Goal: Task Accomplishment & Management: Complete application form

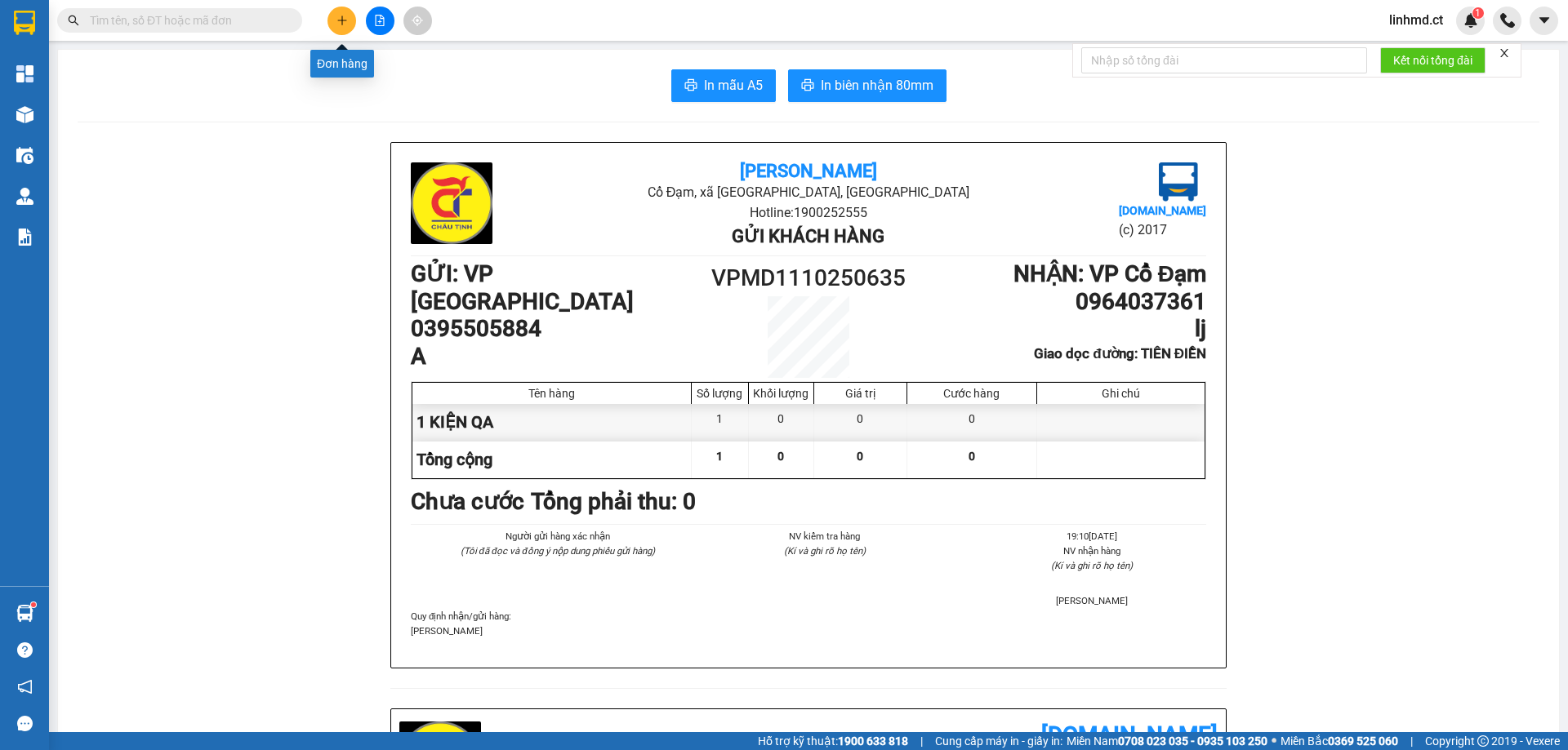
click at [347, 23] on icon "plus" at bounding box center [342, 20] width 11 height 11
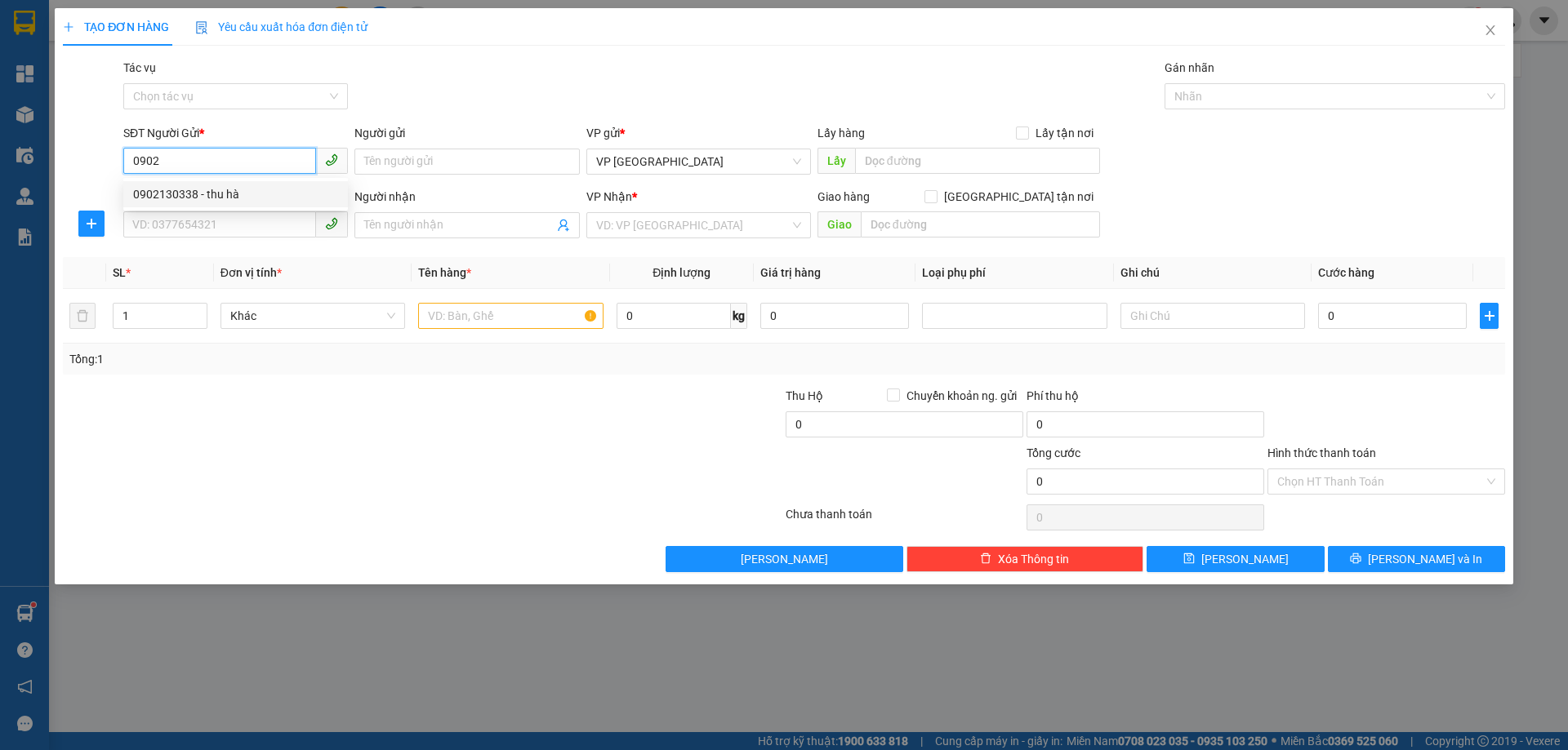
click at [249, 190] on div "0902130338 - thu hà" at bounding box center [236, 194] width 205 height 18
type input "0902130338"
type input "thu hà"
type input "0902130338"
type input "thu hà"
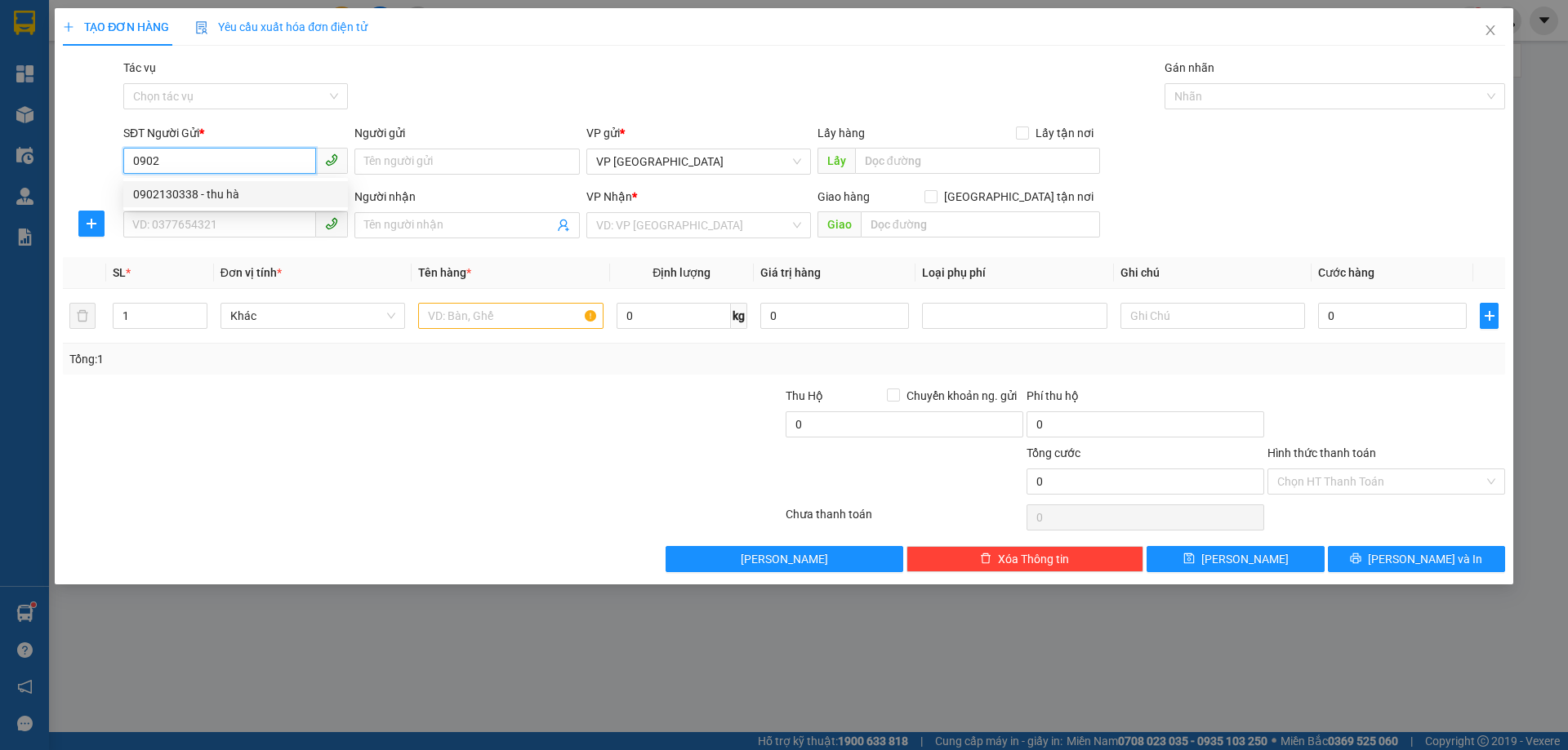
type input "X AN"
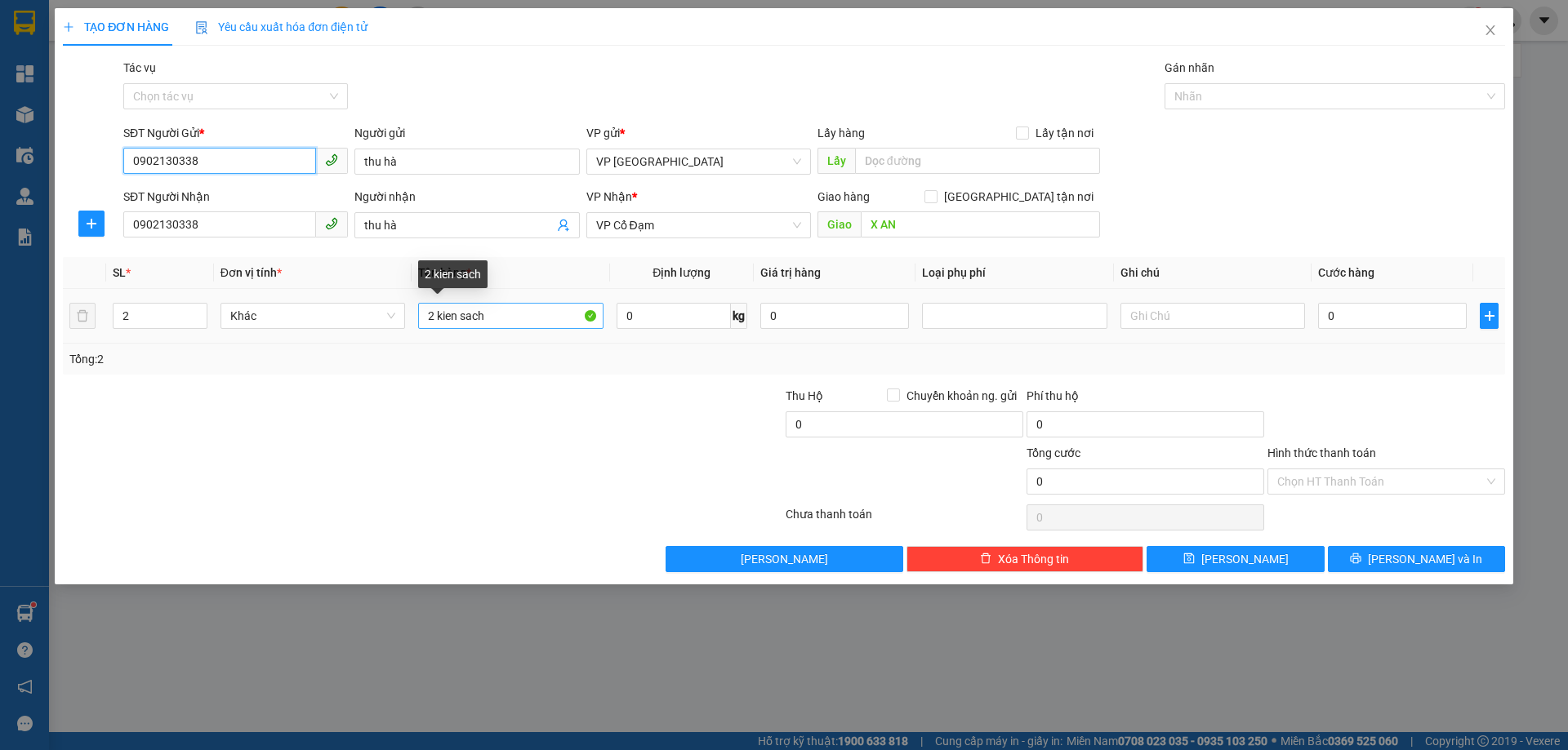
type input "0902130338"
click at [431, 311] on input "2 kien sach" at bounding box center [510, 316] width 184 height 26
type input "1 kien sach"
drag, startPoint x: 146, startPoint y: 319, endPoint x: 101, endPoint y: 299, distance: 49.2
click at [116, 310] on input "2" at bounding box center [159, 316] width 93 height 25
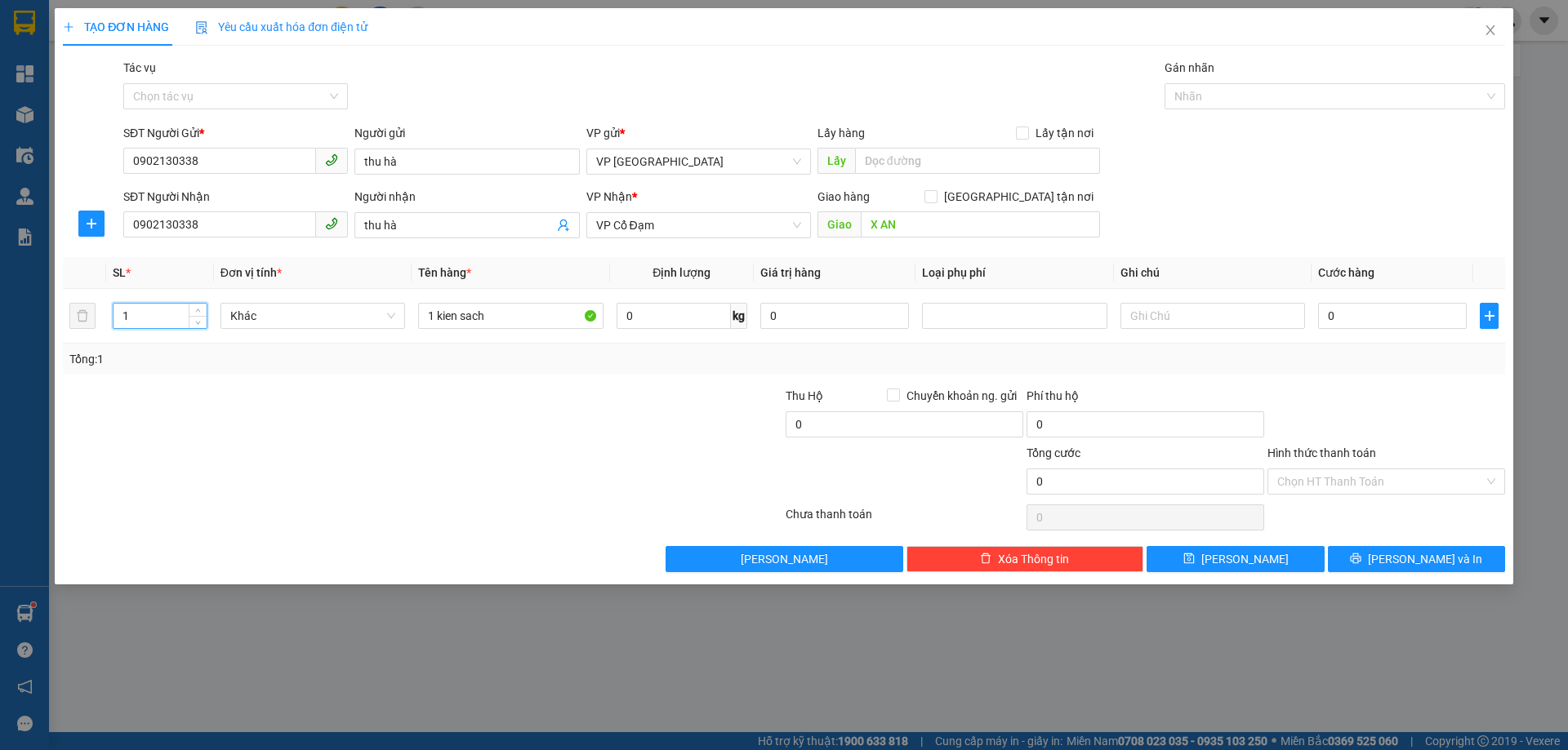
type input "1"
click at [1329, 383] on div "Transit Pickup Surcharge Ids Transit Deliver Surcharge Ids Transit Deliver Surc…" at bounding box center [783, 316] width 1441 height 514
click at [1385, 550] on button "[PERSON_NAME] và In" at bounding box center [1417, 559] width 177 height 26
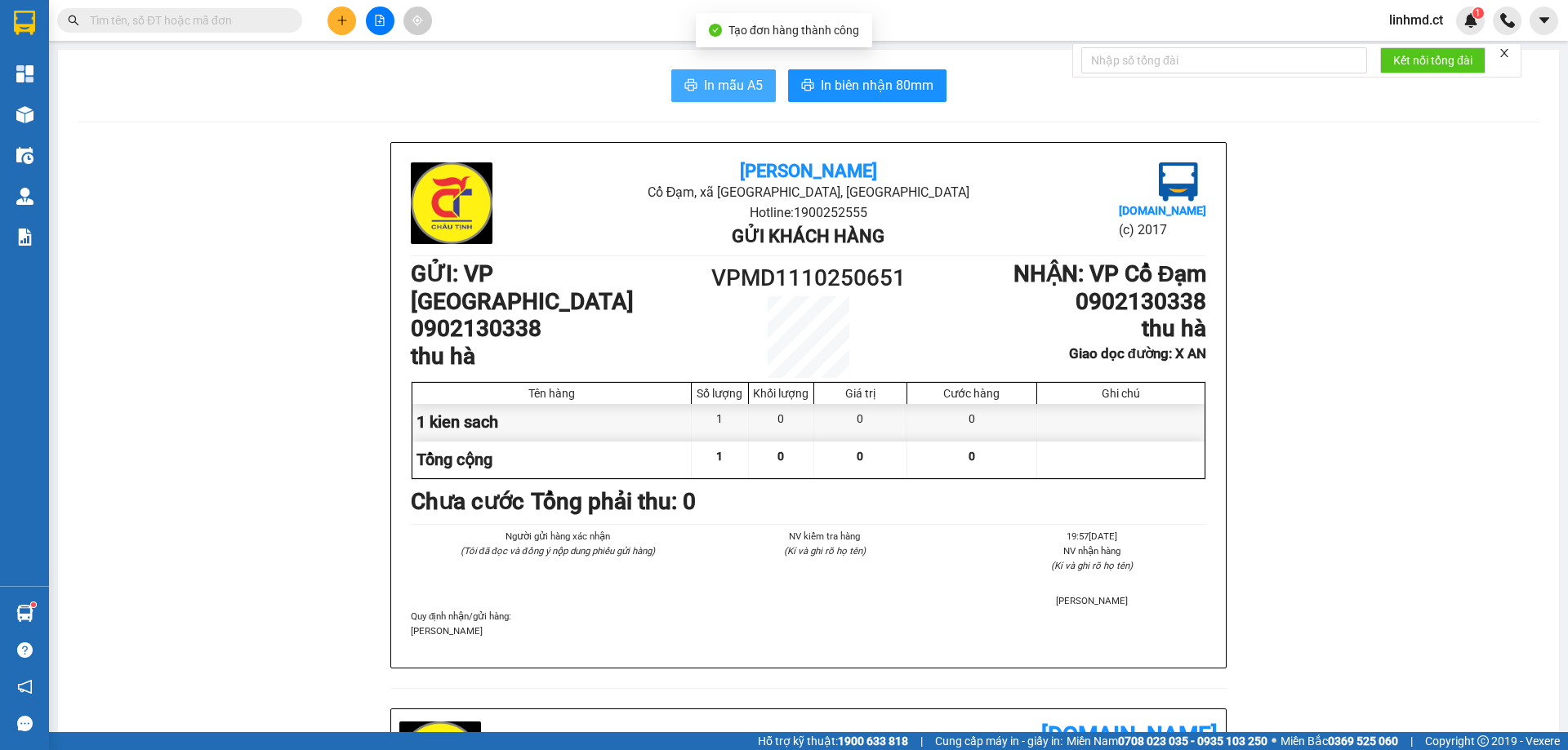
click at [704, 82] on span "In mẫu A5" at bounding box center [733, 85] width 59 height 20
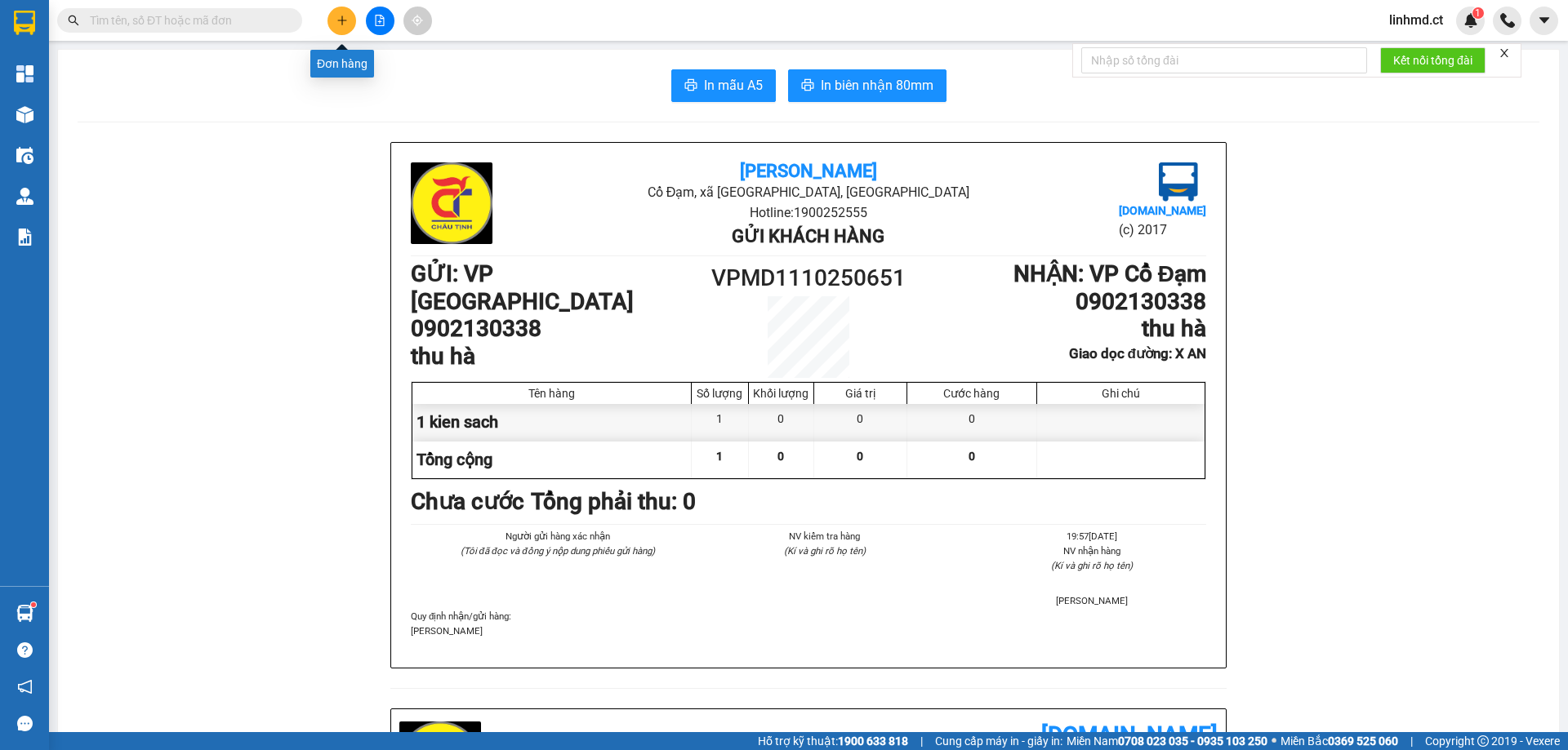
click at [333, 19] on button at bounding box center [342, 21] width 29 height 29
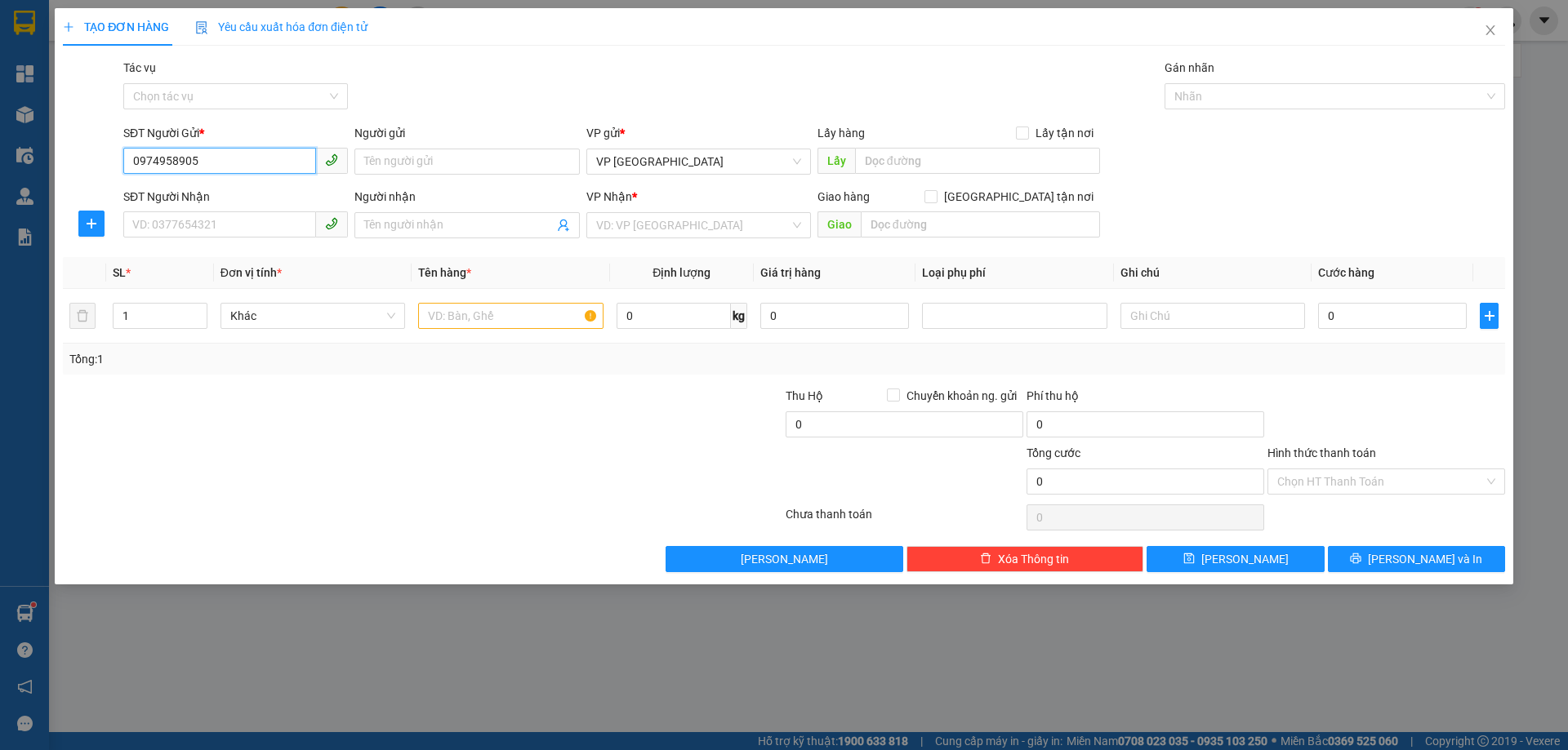
click at [221, 160] on input "0974958905" at bounding box center [219, 160] width 192 height 26
click at [220, 165] on input "0974958905" at bounding box center [219, 160] width 192 height 26
click at [209, 162] on input "0974958905" at bounding box center [219, 160] width 192 height 26
click at [209, 161] on input "0974958905" at bounding box center [219, 160] width 192 height 26
type input "0974958905"
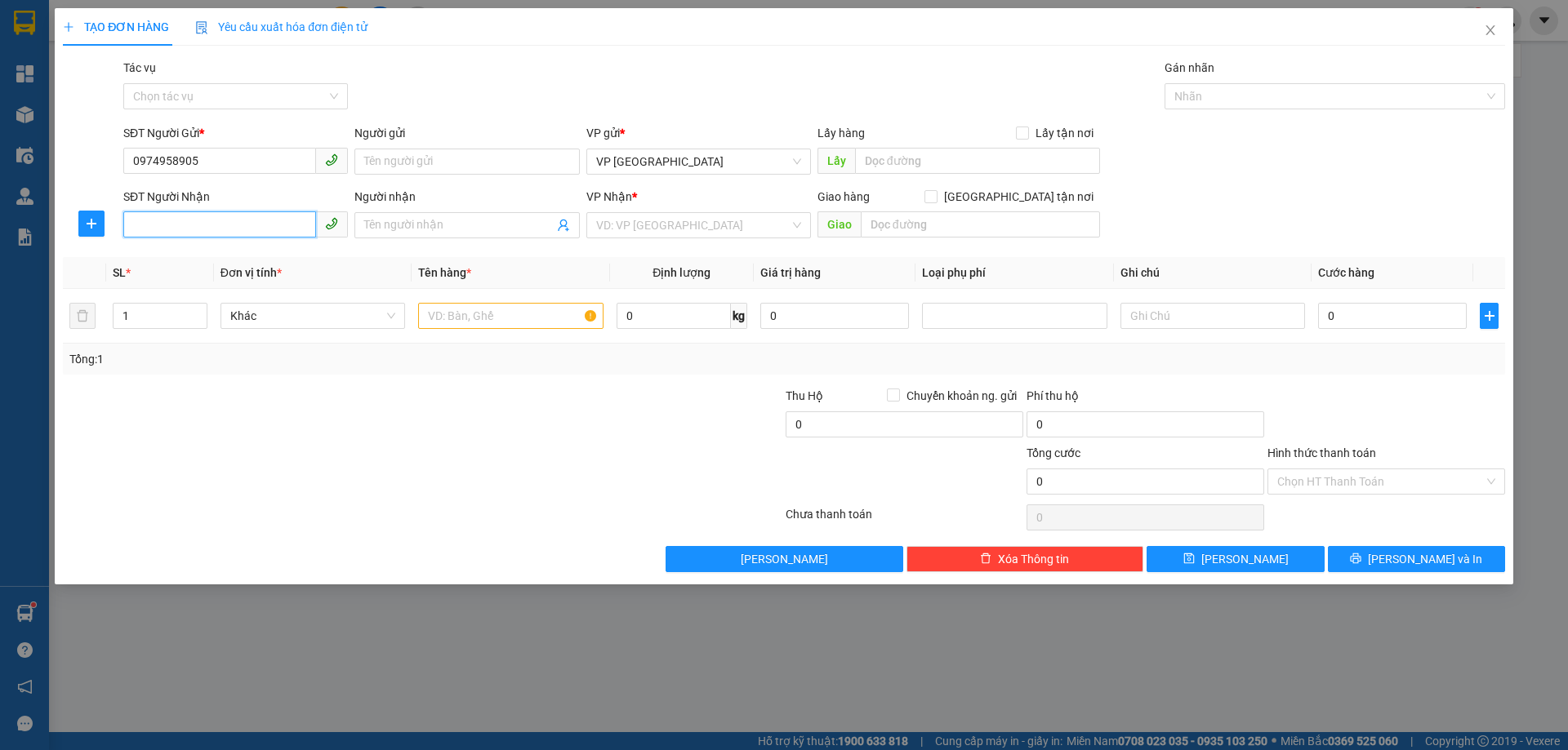
click at [227, 217] on input "SĐT Người Nhận" at bounding box center [219, 224] width 192 height 26
paste input "0974958905"
type input "0974958905"
click at [283, 257] on div "0974958905" at bounding box center [236, 258] width 205 height 18
type input "CỔ ĐẠM"
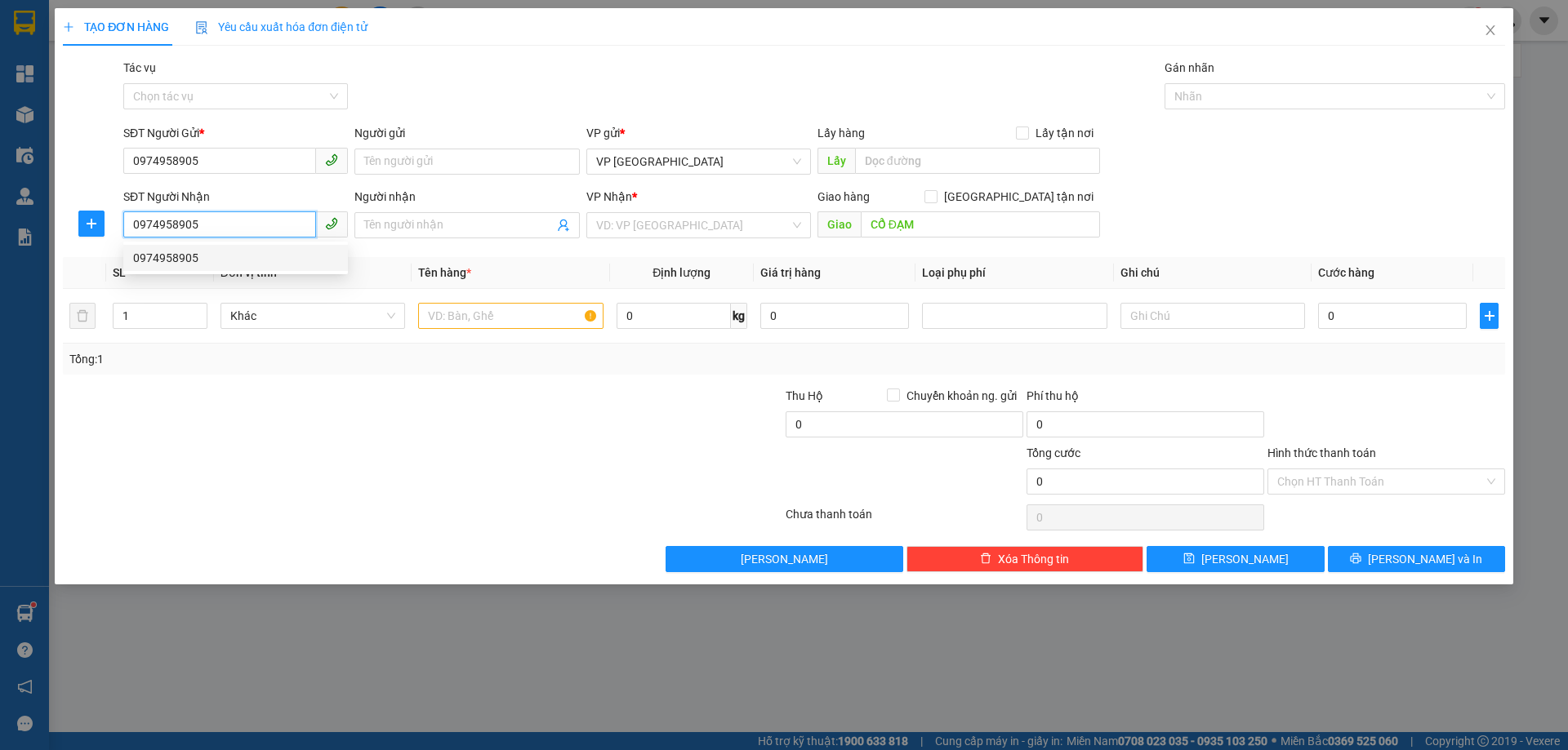
type input "40.000"
type input "0974958905"
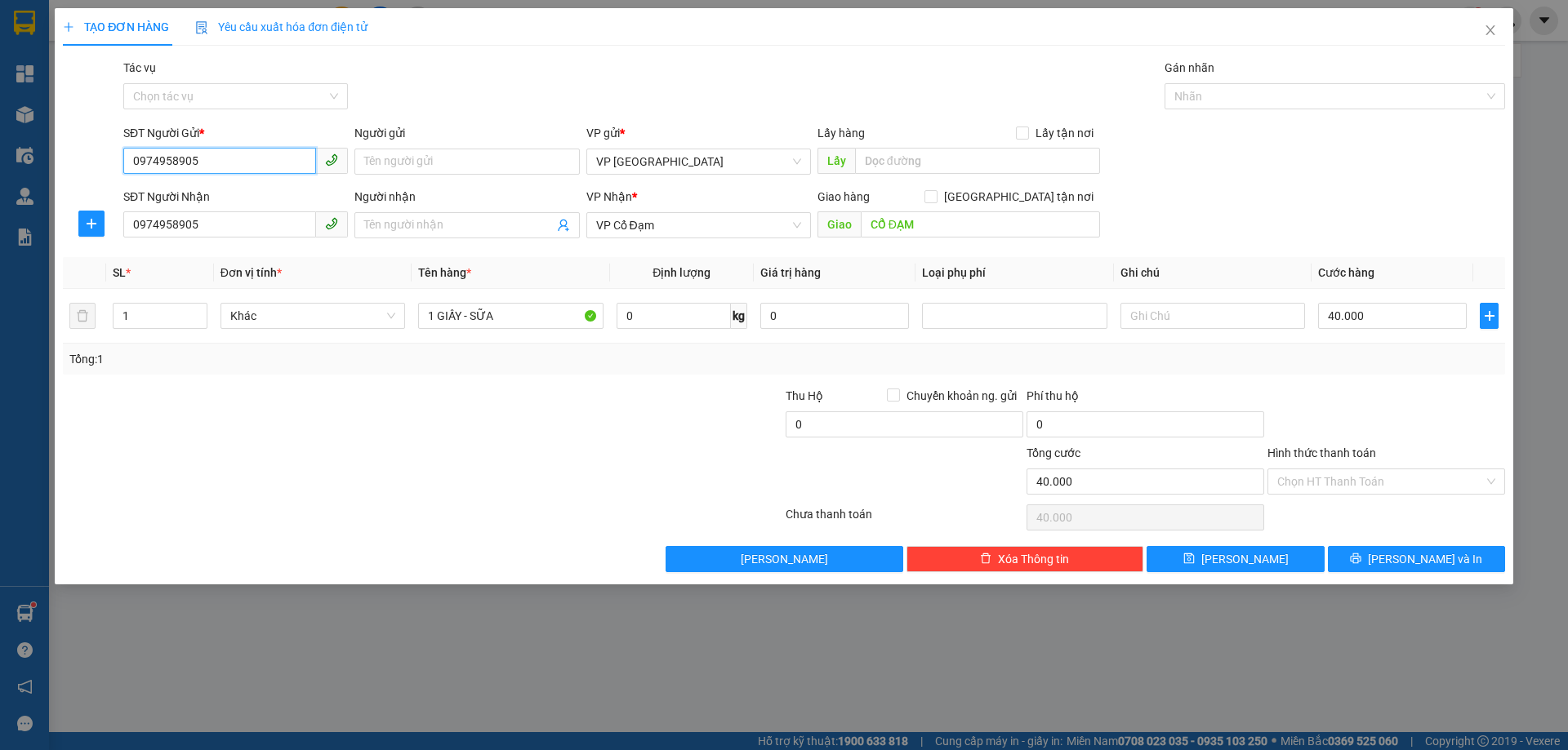
click at [251, 164] on input "0974958905" at bounding box center [219, 160] width 192 height 26
click at [268, 251] on div "Transit Pickup Surcharge Ids Transit Deliver Surcharge Ids Transit Deliver Surc…" at bounding box center [783, 316] width 1441 height 514
click at [212, 219] on input "0974958905" at bounding box center [219, 224] width 192 height 26
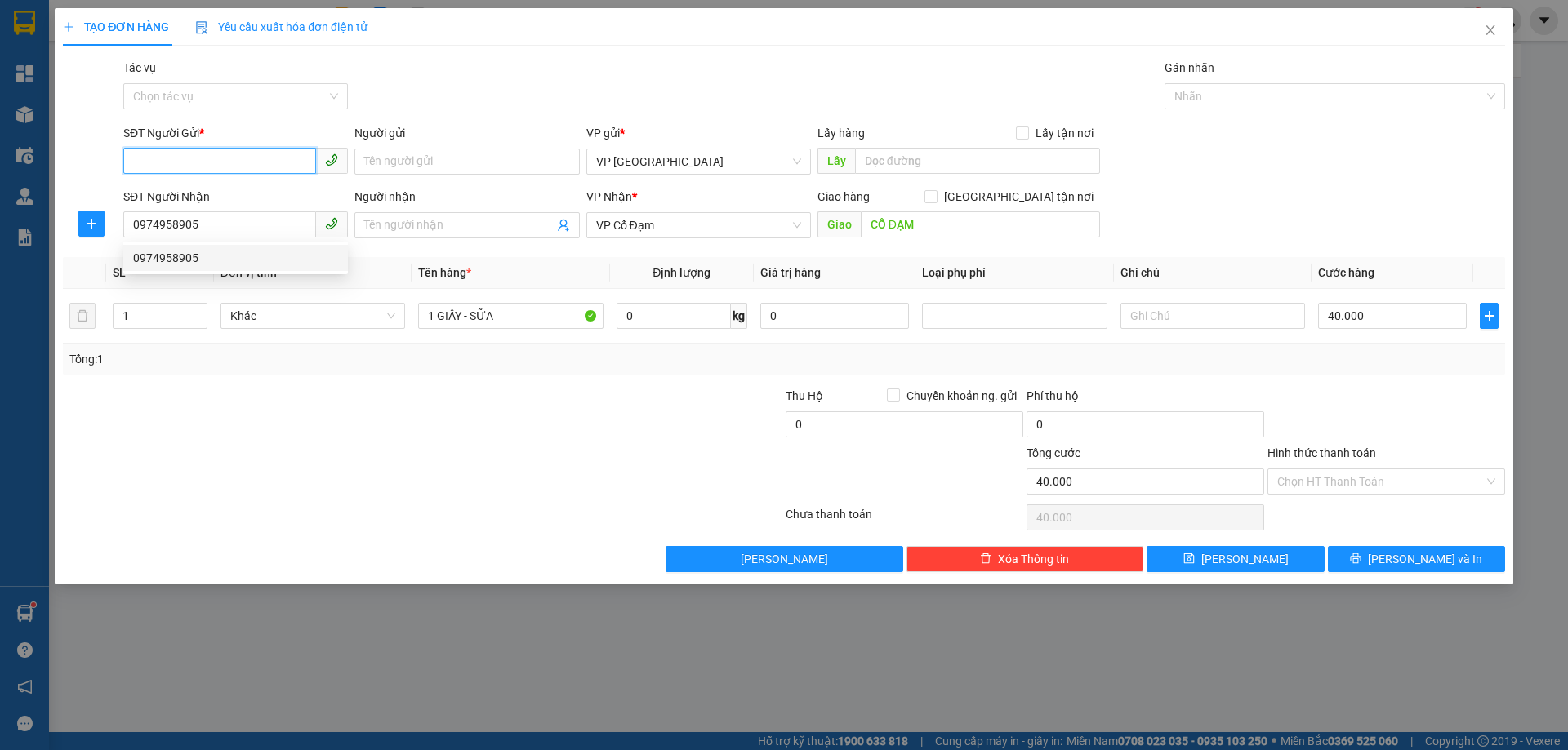
click at [217, 162] on input "SĐT Người Gửi *" at bounding box center [219, 160] width 192 height 26
paste input "0974958905"
type input "0974958905"
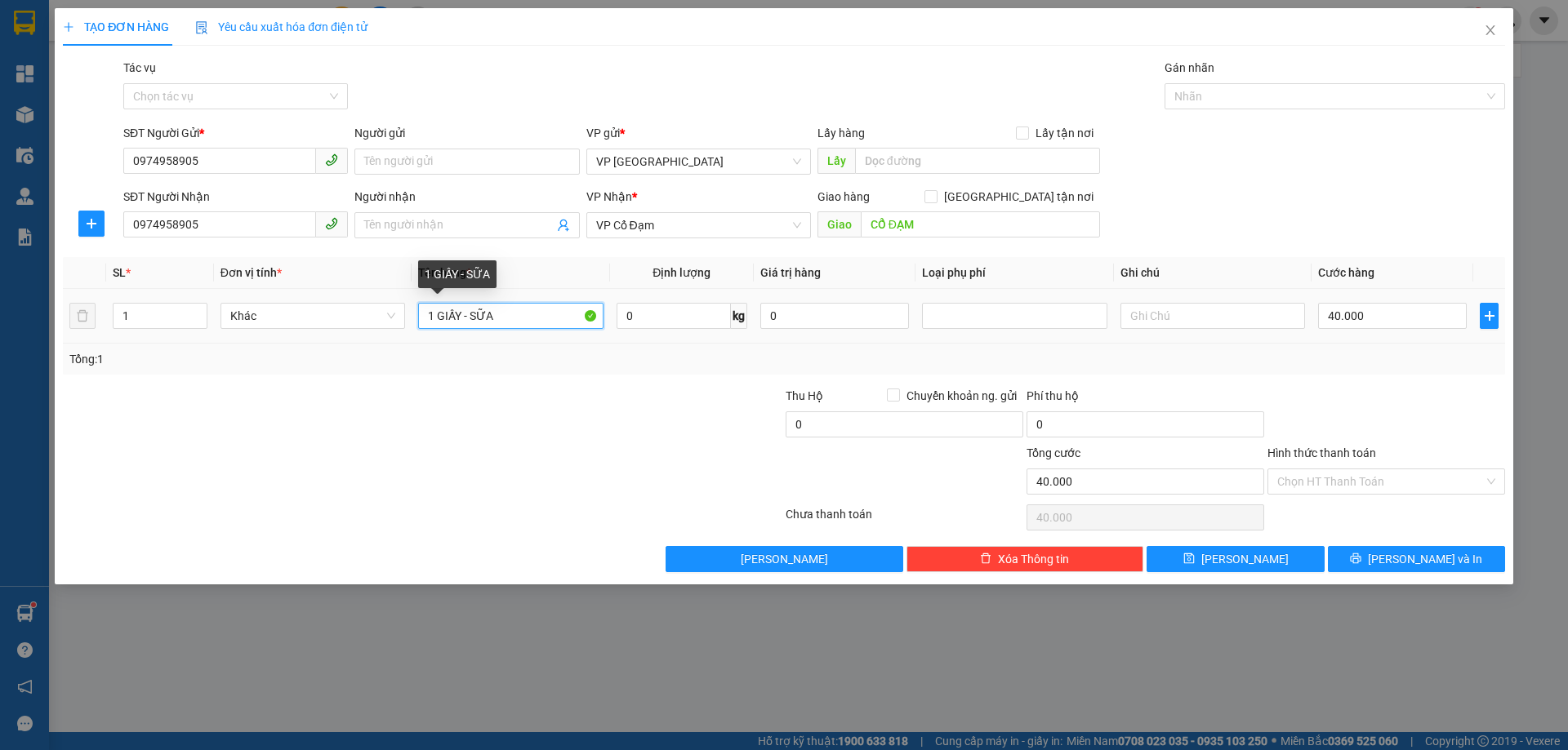
drag, startPoint x: 495, startPoint y: 309, endPoint x: 436, endPoint y: 313, distance: 59.1
click at [436, 313] on input "1 GIẤY - SỮA" at bounding box center [510, 316] width 184 height 26
type input "1K HNN"
click at [1341, 311] on input "40.000" at bounding box center [1392, 316] width 148 height 26
type input "5"
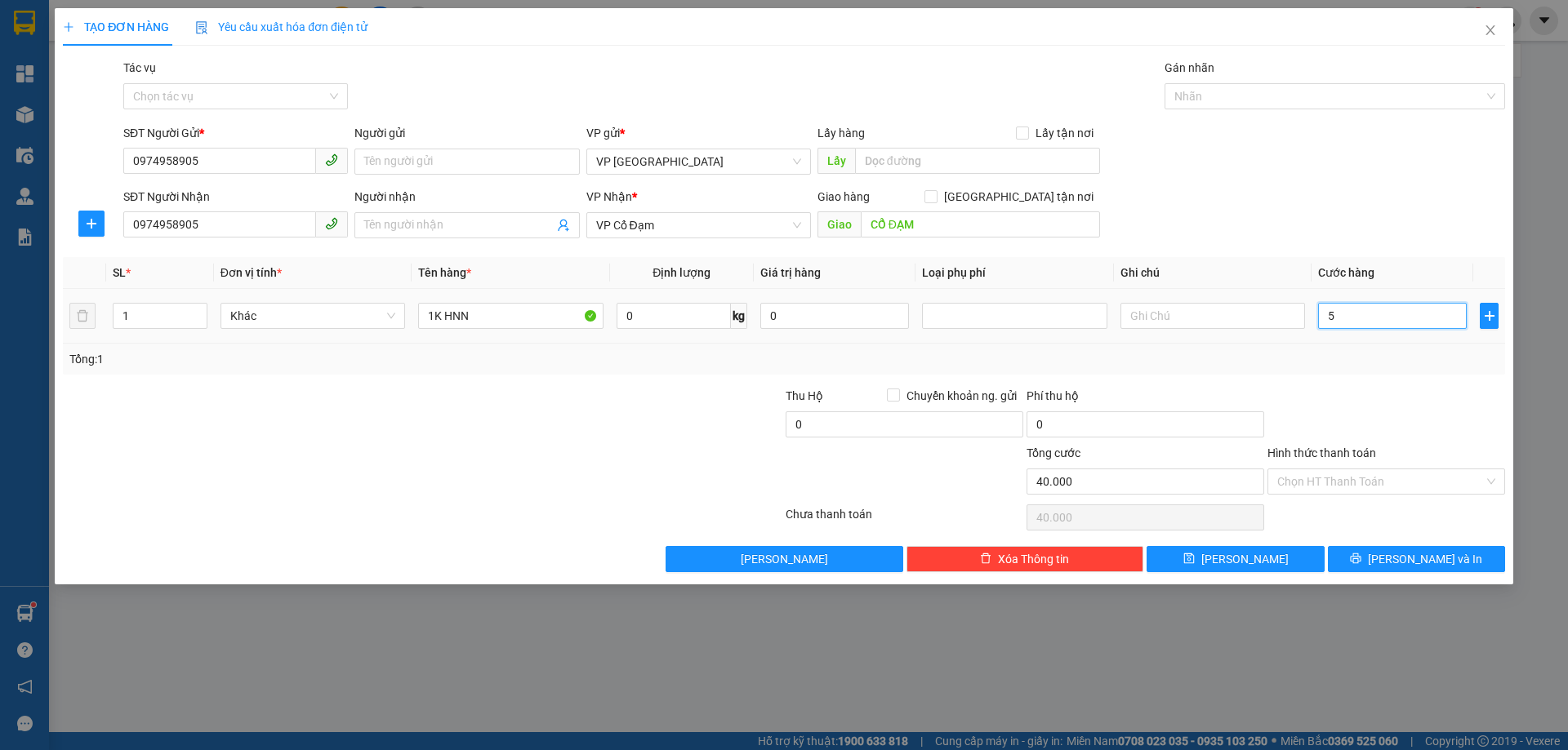
type input "50"
click at [1371, 361] on div "Tổng: 1" at bounding box center [784, 360] width 1429 height 18
type input "50.000"
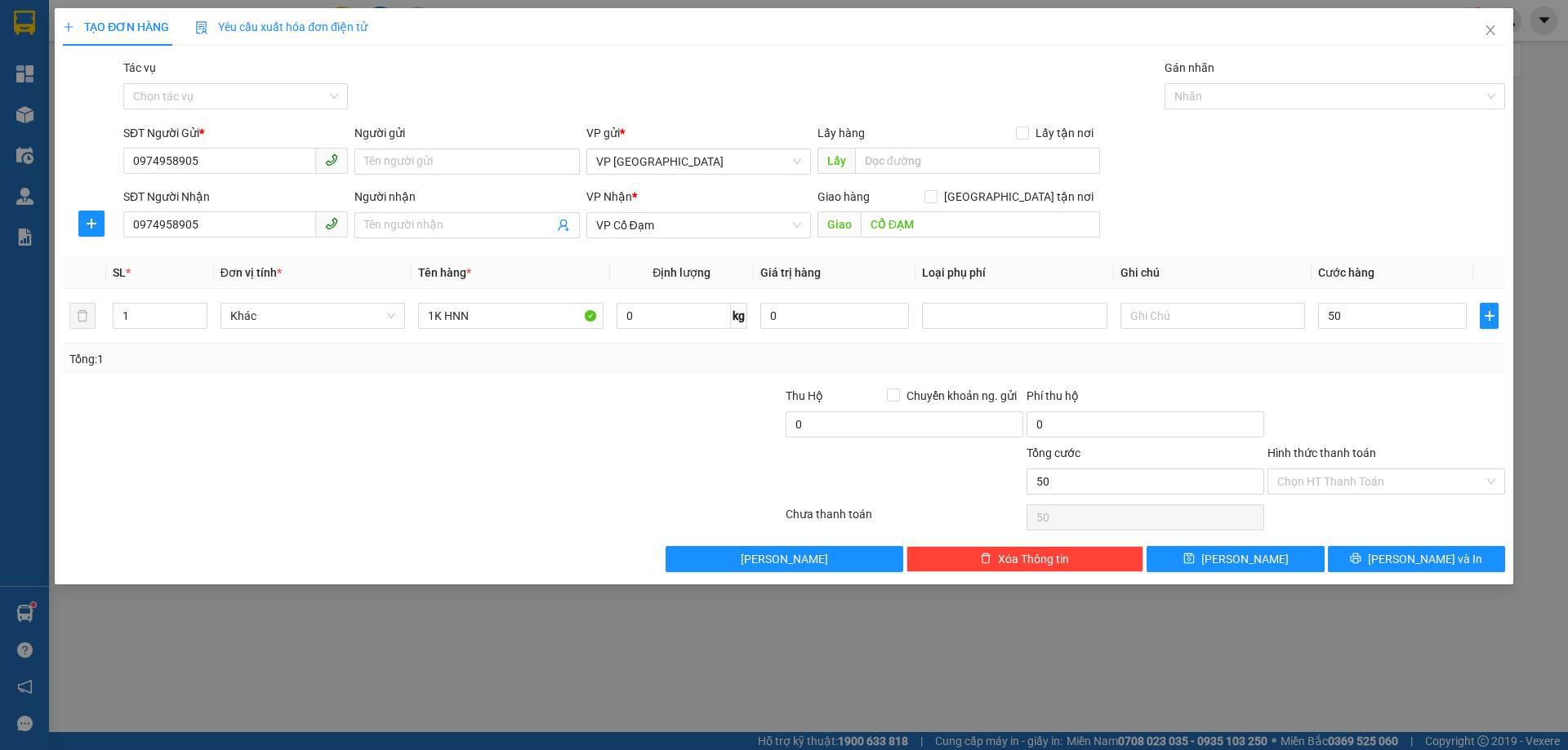
type input "50.000"
click at [1361, 559] on icon "printer" at bounding box center [1355, 558] width 11 height 11
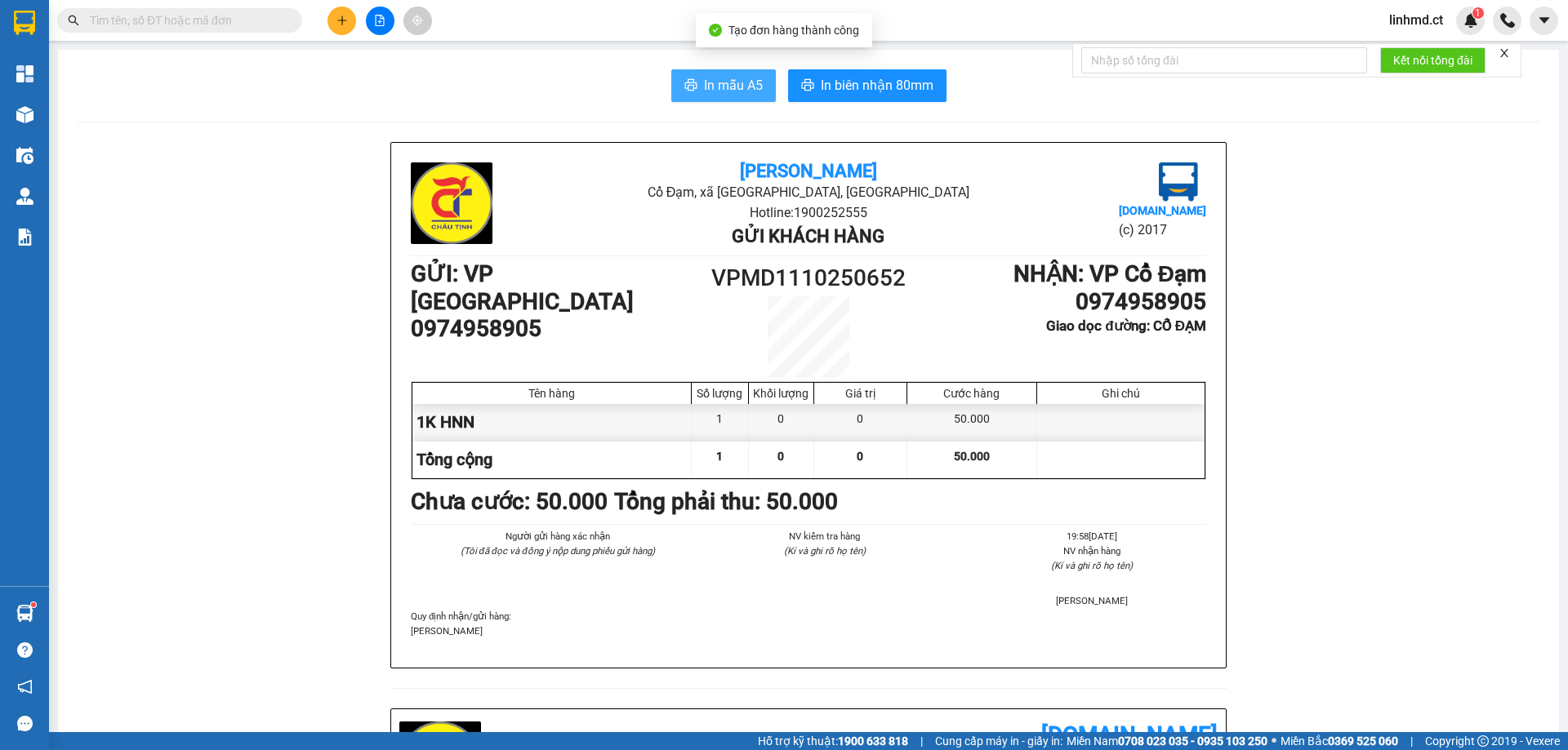
click at [684, 89] on icon "printer" at bounding box center [690, 85] width 12 height 11
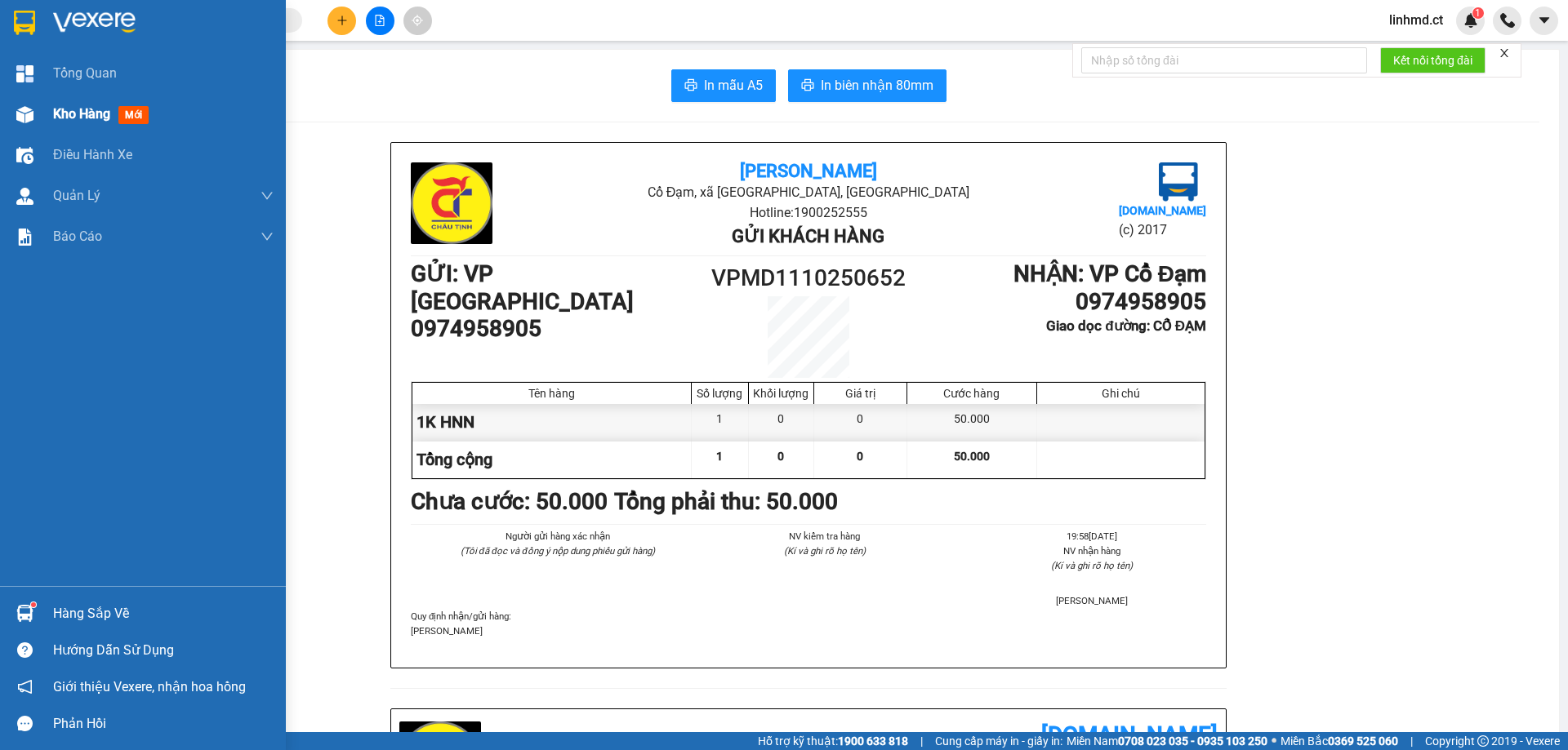
click at [33, 101] on div at bounding box center [25, 115] width 29 height 29
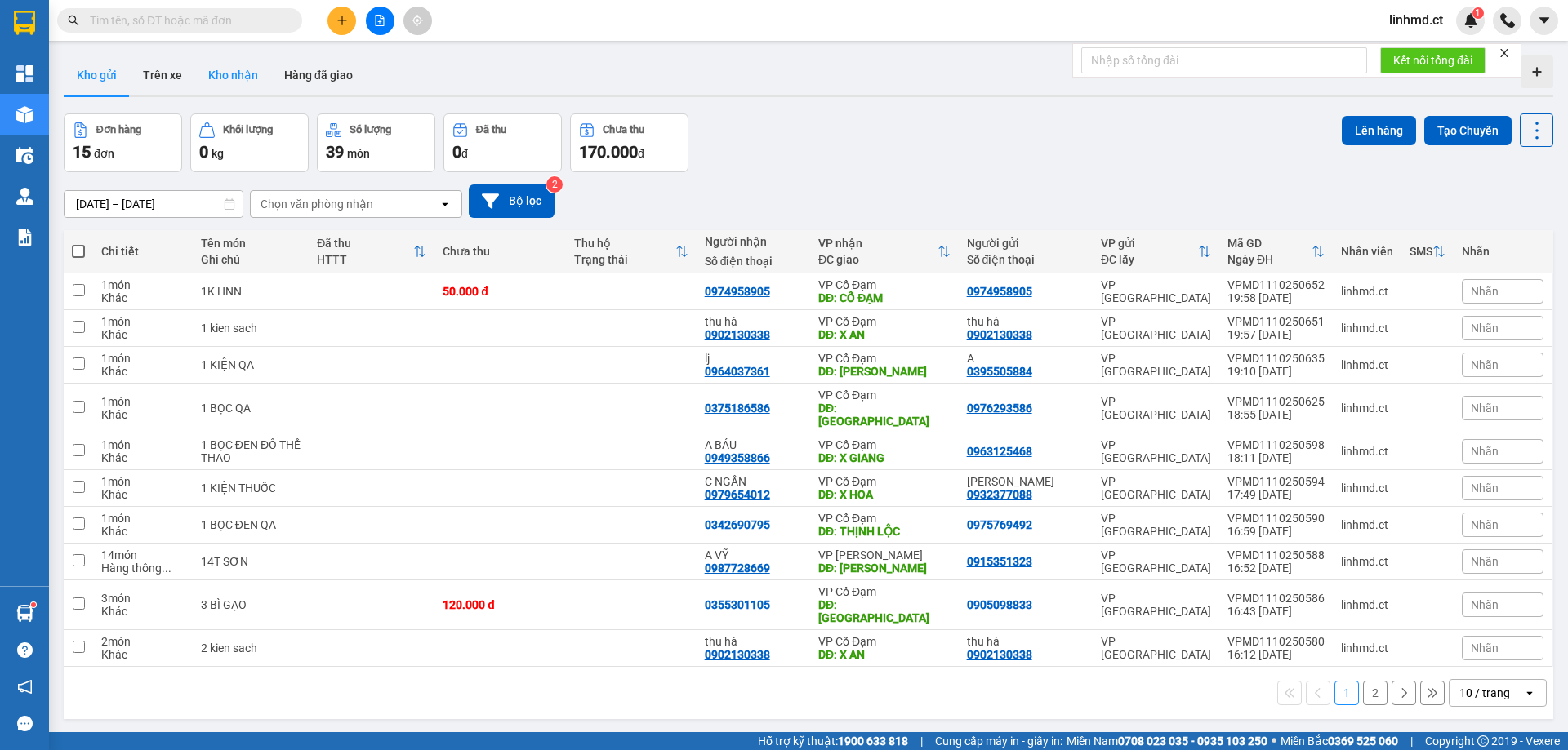
click at [228, 83] on button "Kho nhận" at bounding box center [233, 75] width 76 height 39
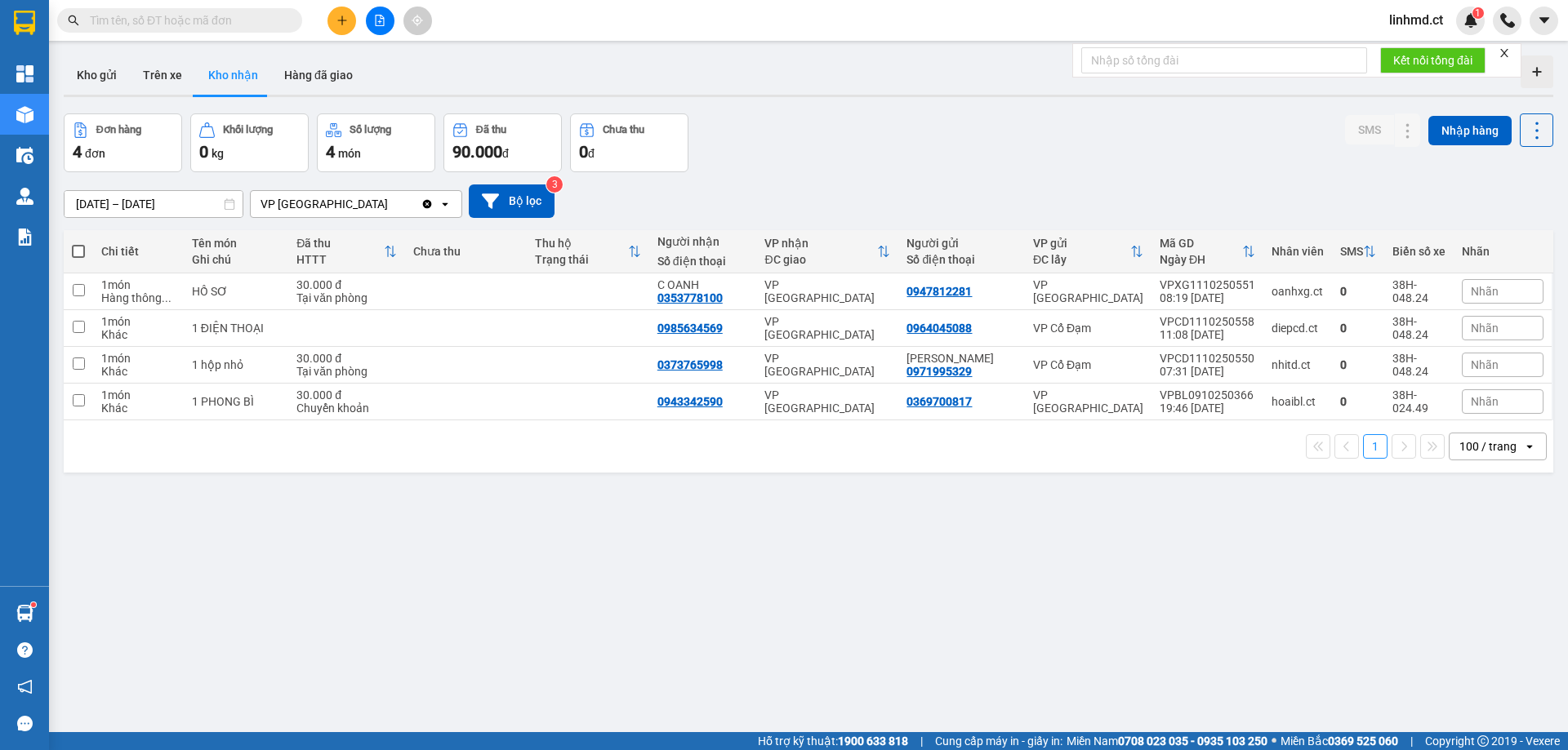
click at [255, 26] on input "text" at bounding box center [185, 20] width 192 height 18
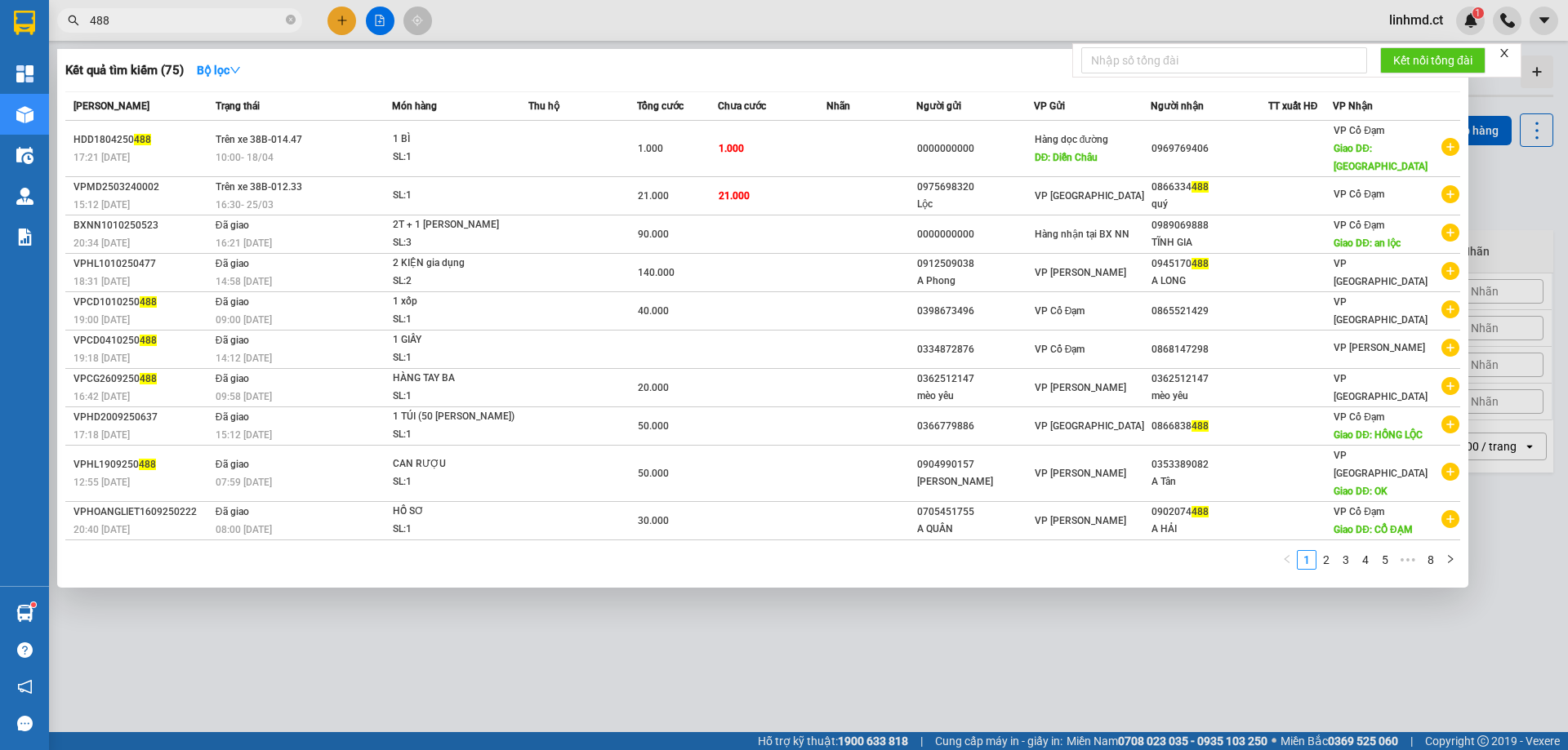
type input "488"
click at [427, 667] on div at bounding box center [784, 375] width 1568 height 750
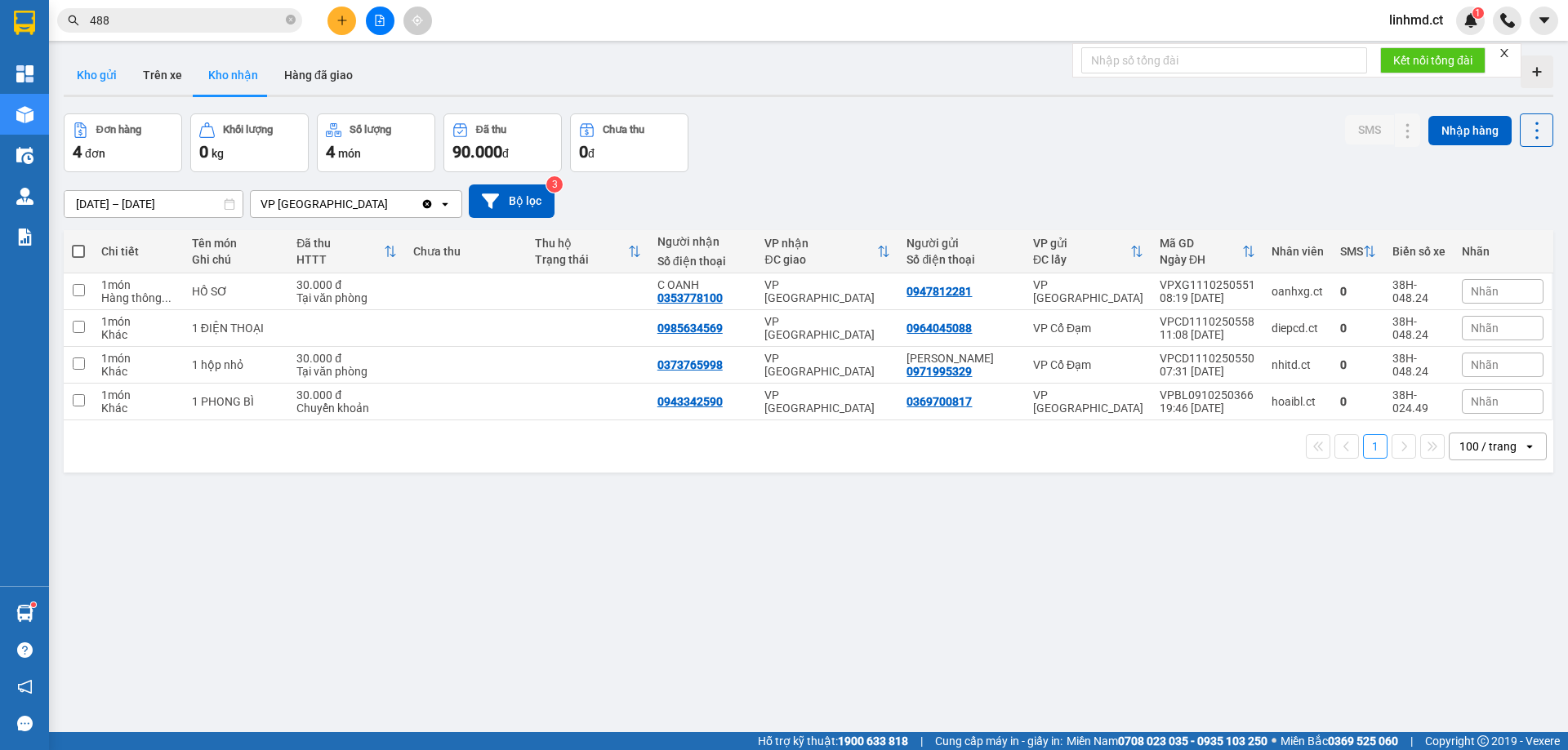
click at [80, 80] on button "Kho gửi" at bounding box center [97, 75] width 66 height 39
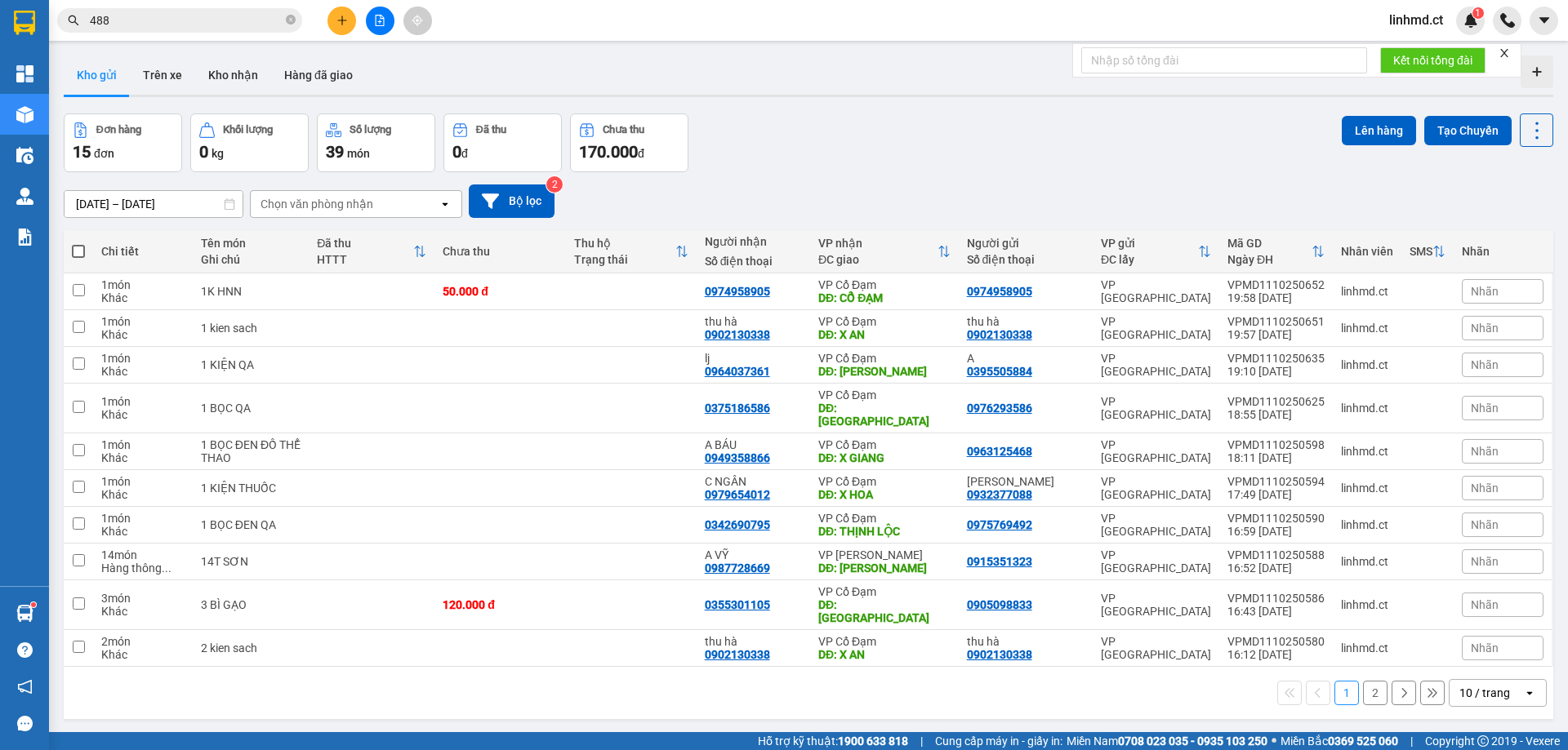
click at [1363, 681] on button "2" at bounding box center [1375, 693] width 25 height 25
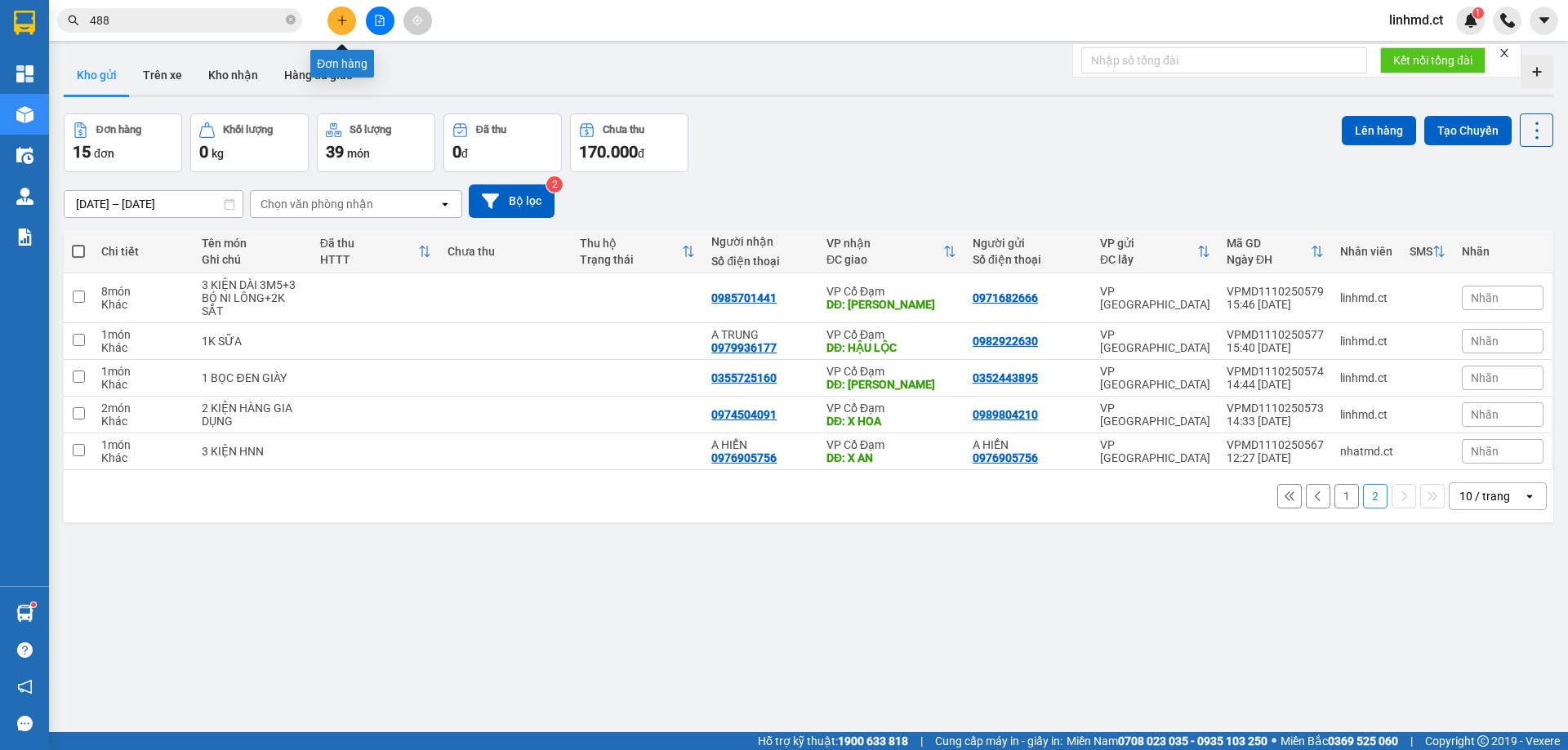
click at [341, 25] on icon "plus" at bounding box center [342, 20] width 11 height 11
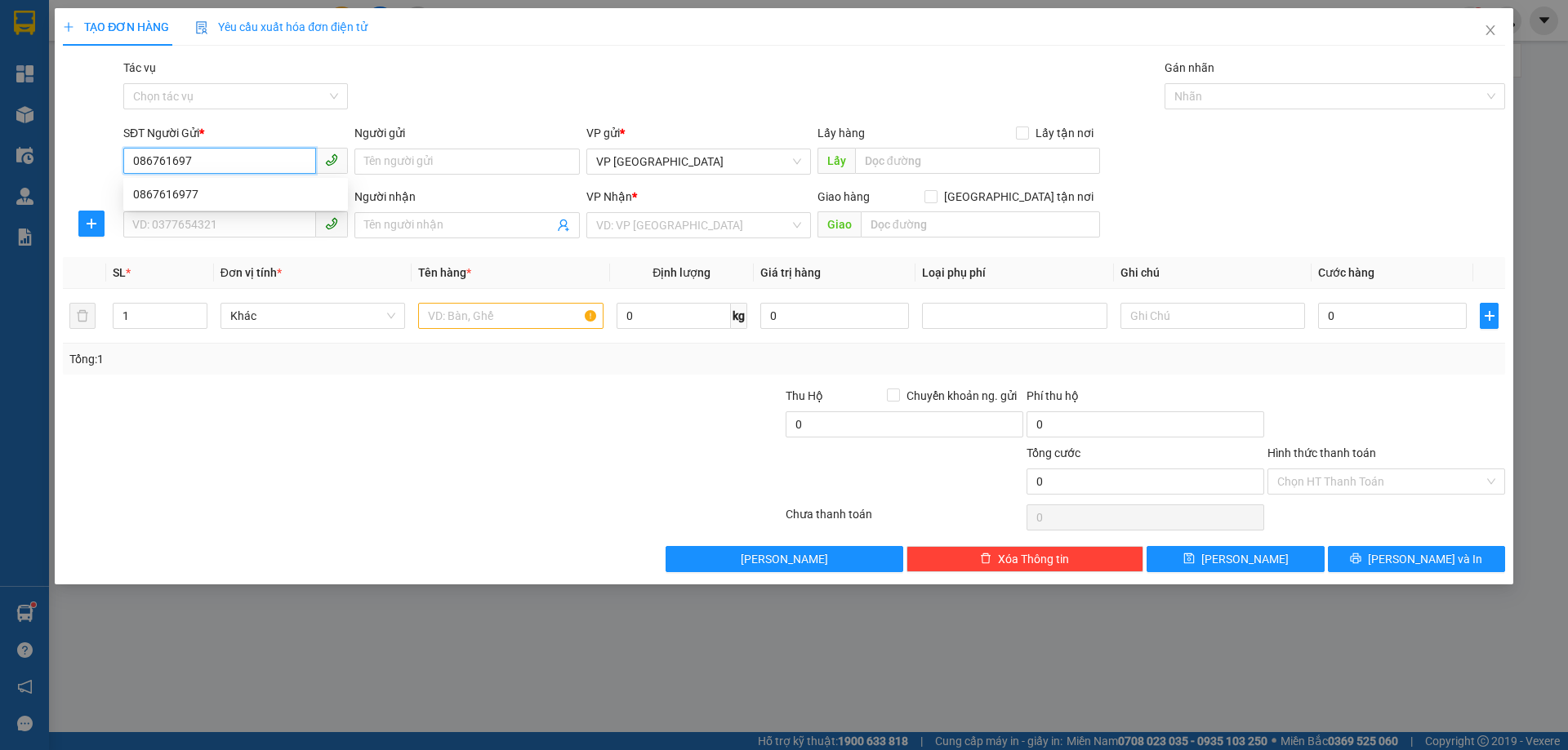
type input "0867616977"
click at [260, 191] on div "0867616977" at bounding box center [236, 194] width 205 height 18
type input "0348919974"
type input "PHÙ LƯU"
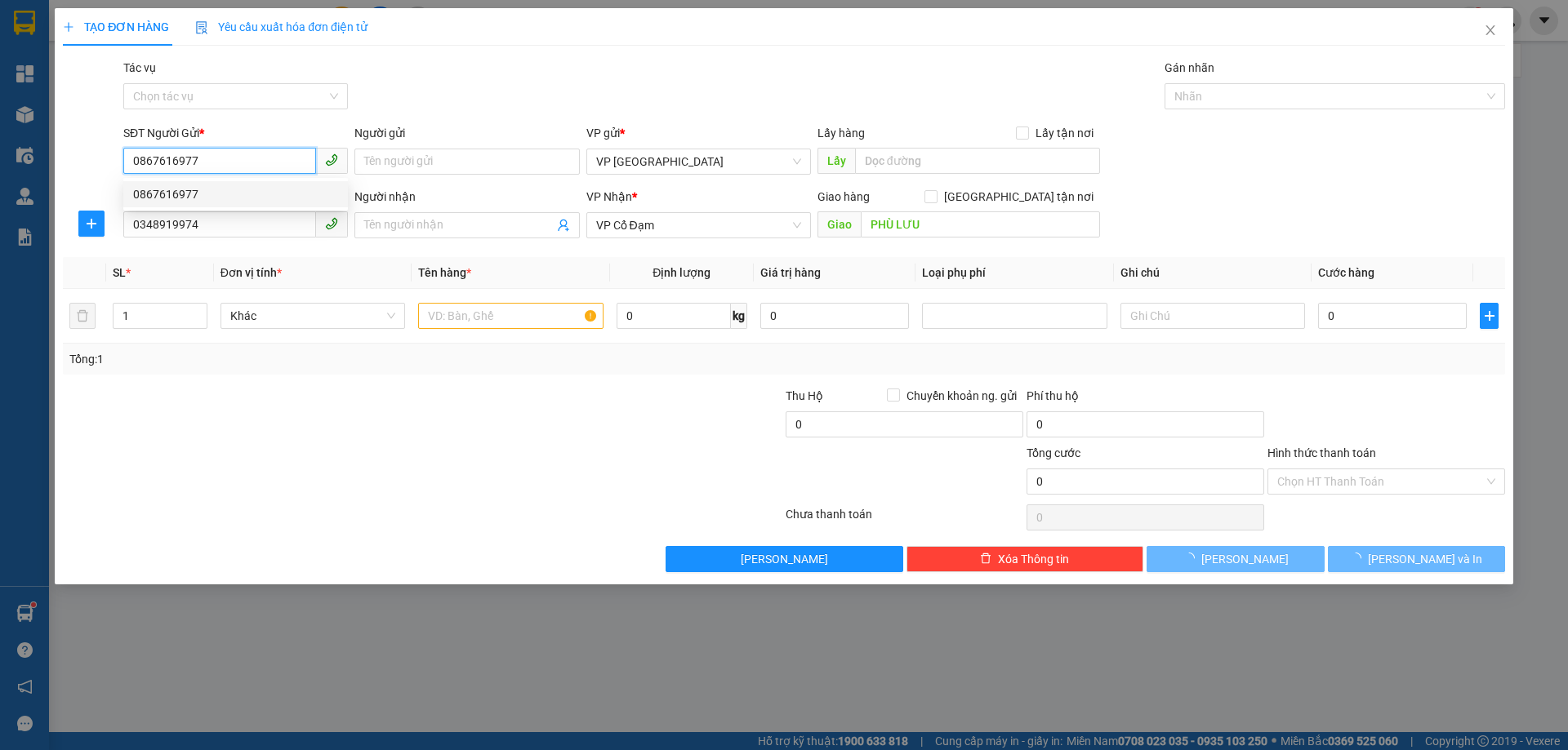
type input "40.000"
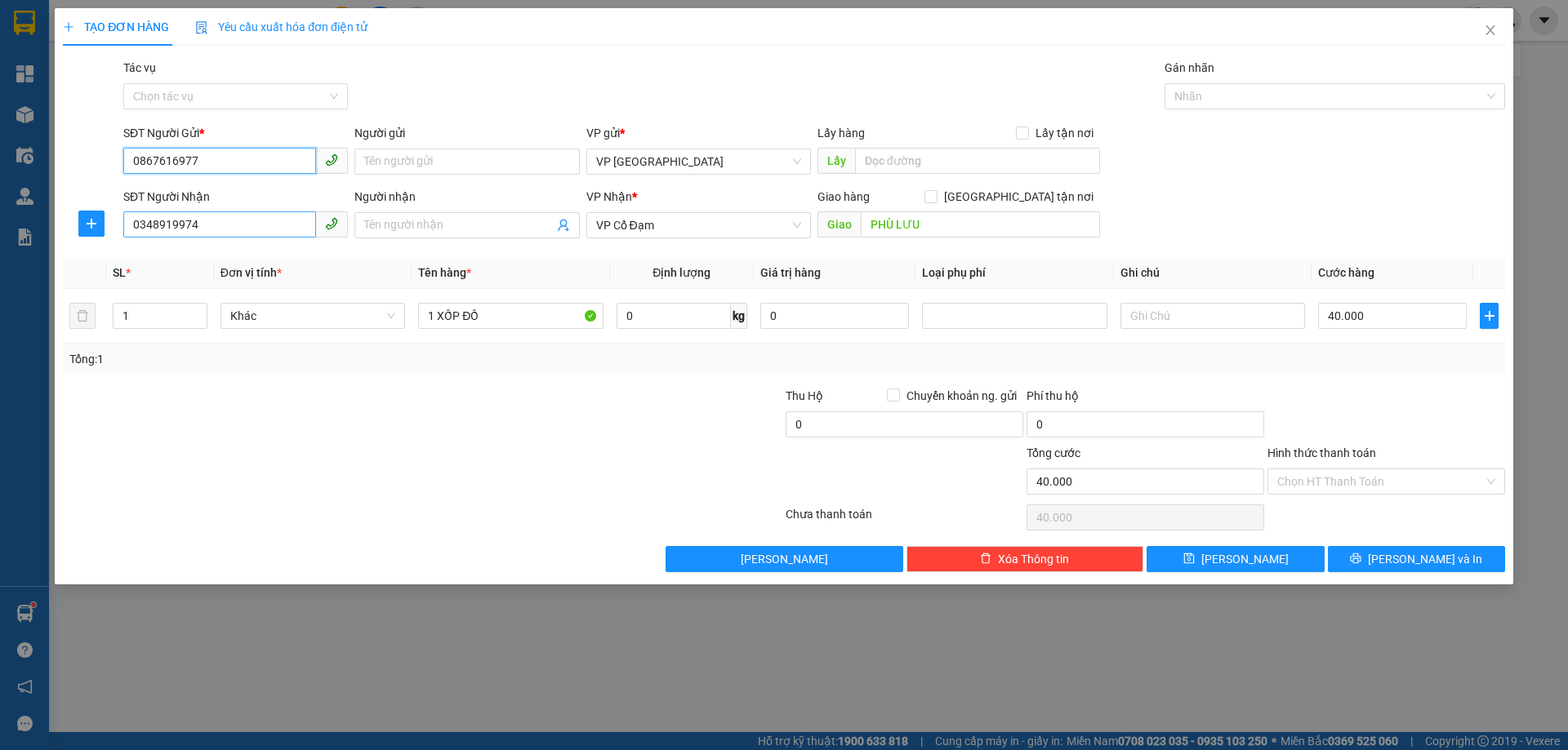
type input "0867616977"
click at [247, 223] on input "0348919974" at bounding box center [219, 224] width 192 height 26
click at [822, 269] on th "Giá trị hàng" at bounding box center [835, 273] width 161 height 32
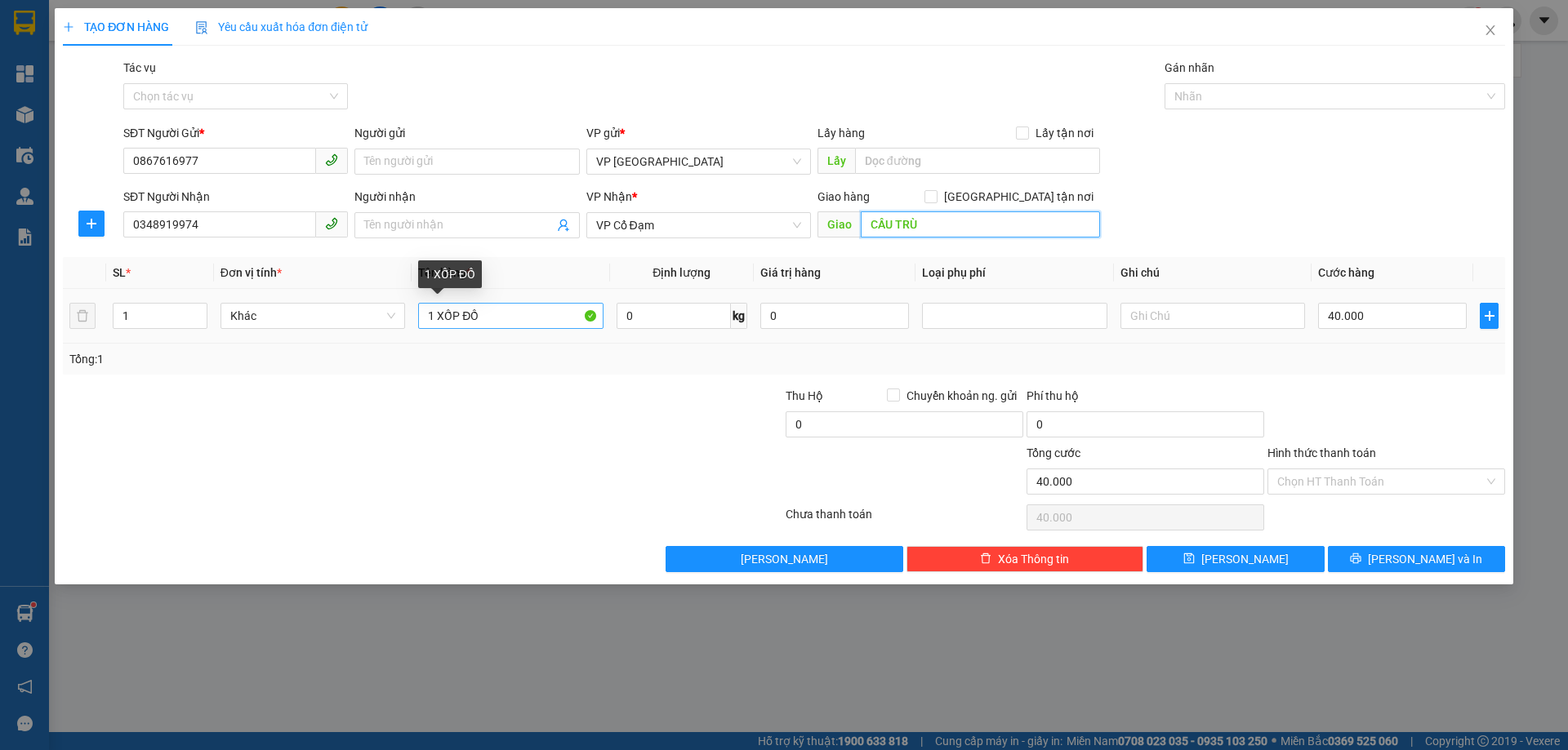
type input "CẦU TRÙ"
drag, startPoint x: 498, startPoint y: 319, endPoint x: 463, endPoint y: 311, distance: 35.9
click at [463, 311] on input "1 XỐP ĐỒ" at bounding box center [510, 316] width 184 height 26
type input "1 XỐP THUỐC, BÁNH KẸO"
click at [1315, 456] on label "Hình thức thanh toán" at bounding box center [1321, 452] width 109 height 13
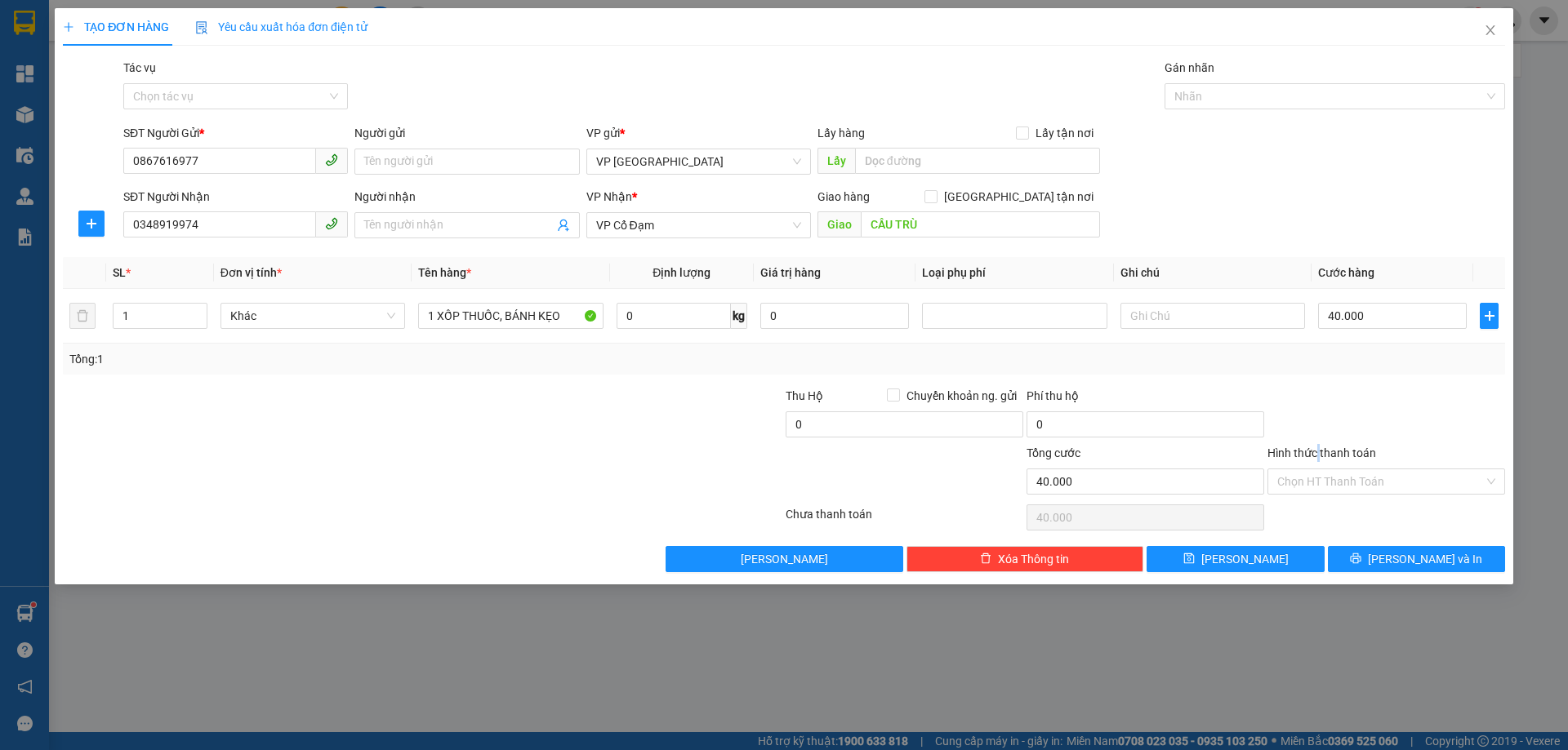
click at [1315, 469] on input "Hình thức thanh toán" at bounding box center [1380, 481] width 206 height 25
click at [1313, 467] on div "Hình thức thanh toán" at bounding box center [1386, 456] width 238 height 25
click at [1322, 505] on div "Chọn HT Thanh Toán" at bounding box center [1386, 517] width 241 height 33
click at [1321, 488] on input "Hình thức thanh toán" at bounding box center [1380, 481] width 206 height 25
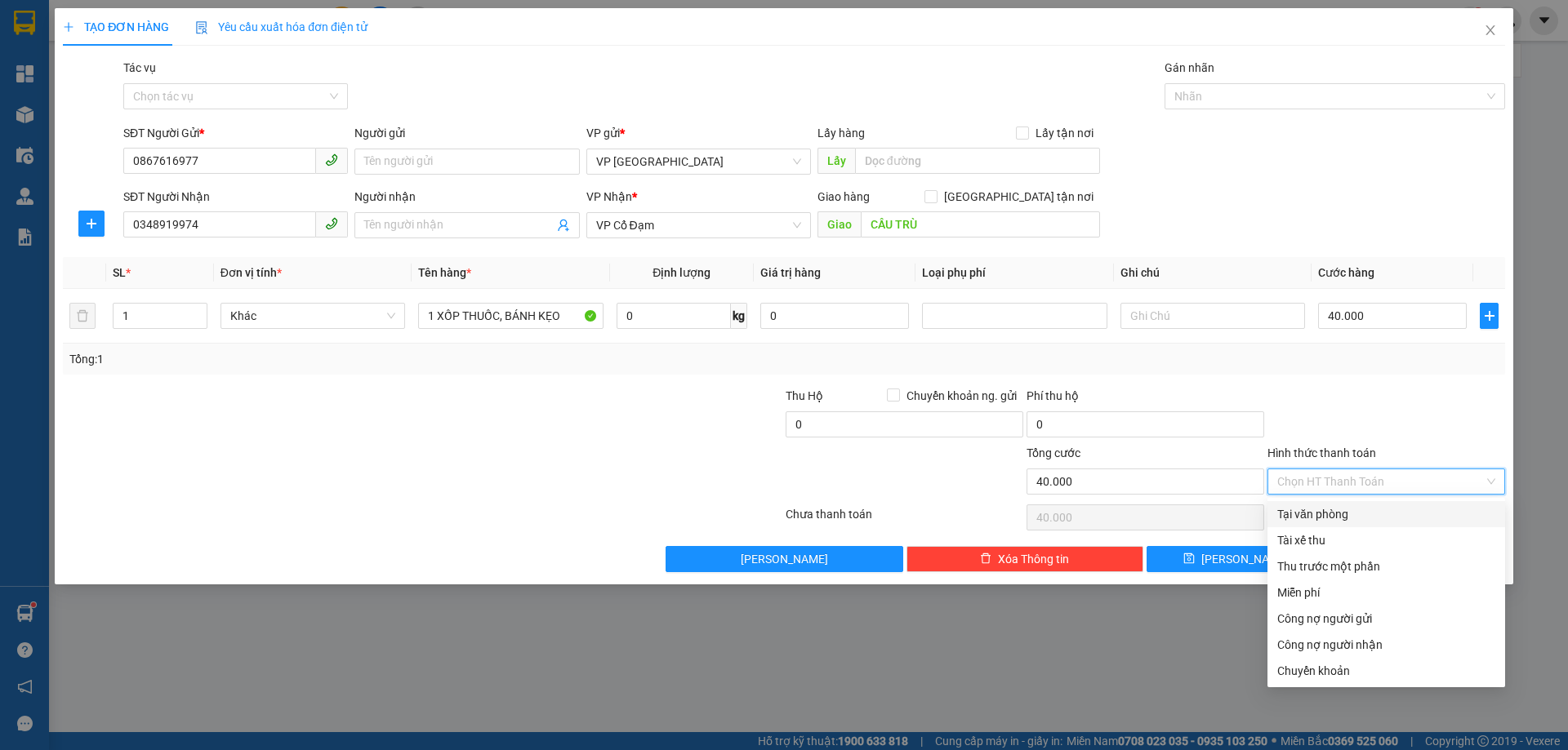
click at [1318, 517] on div "Tại văn phòng" at bounding box center [1386, 514] width 218 height 18
type input "0"
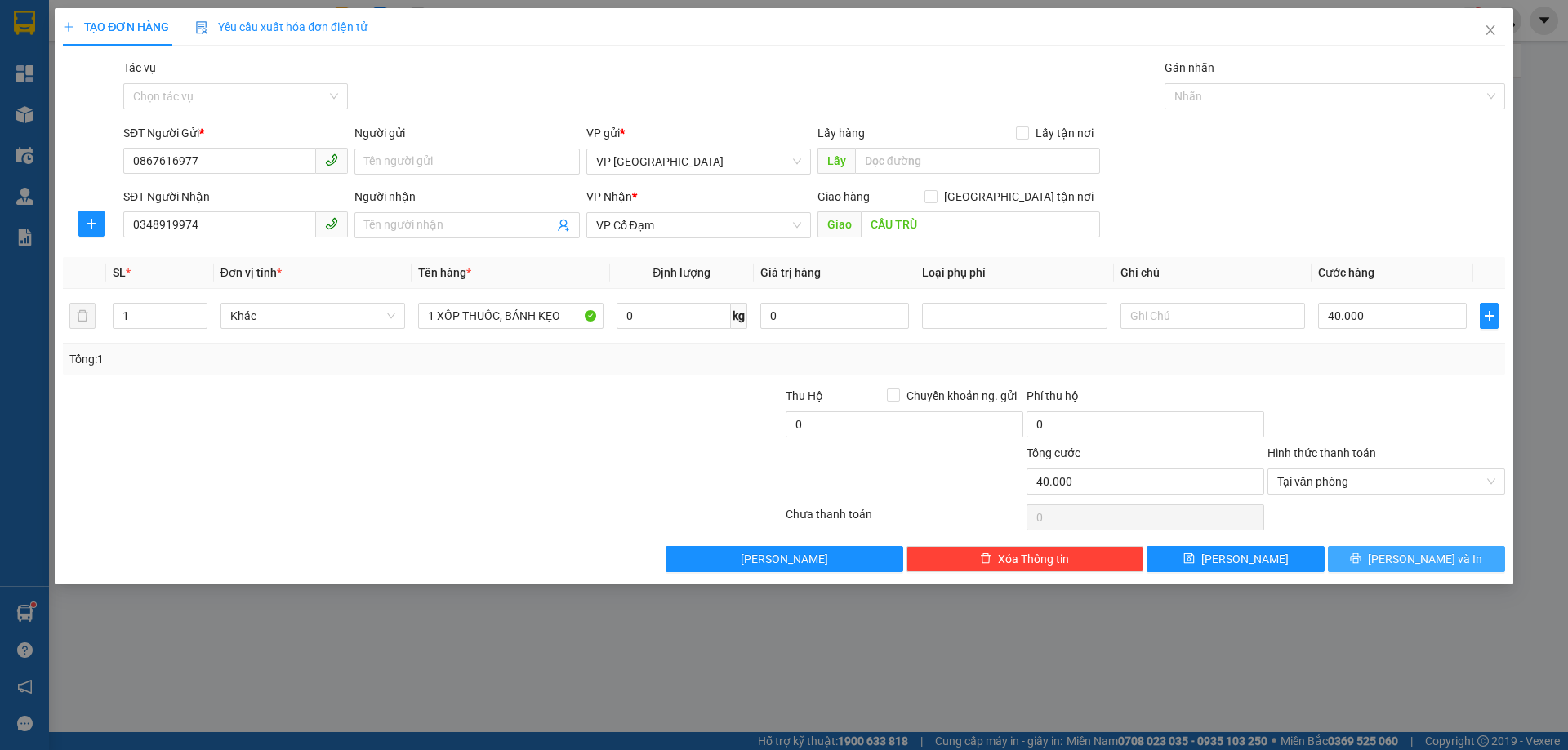
click at [1361, 559] on icon "printer" at bounding box center [1355, 558] width 11 height 11
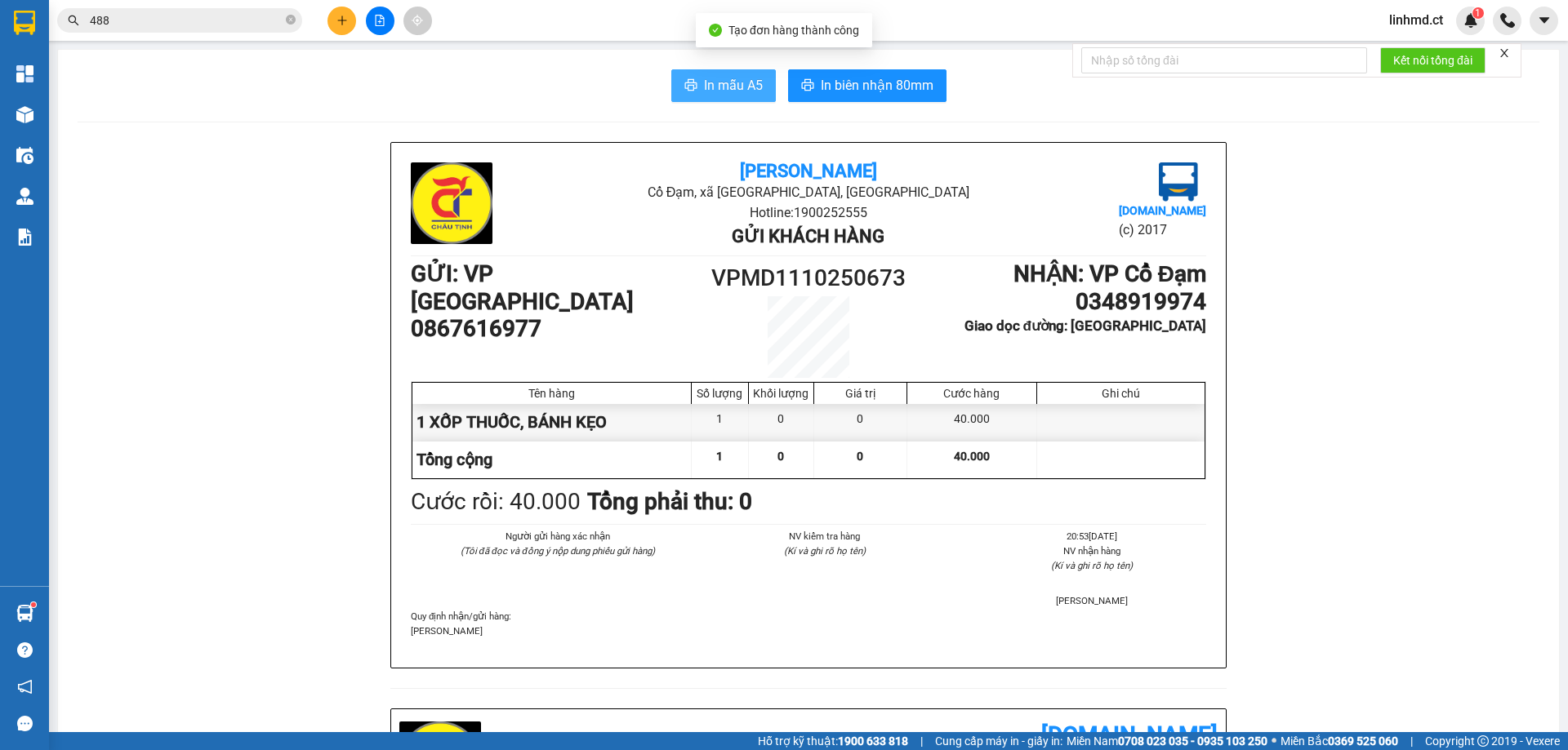
click at [725, 89] on span "In mẫu A5" at bounding box center [733, 85] width 59 height 20
